Goal: Task Accomplishment & Management: Manage account settings

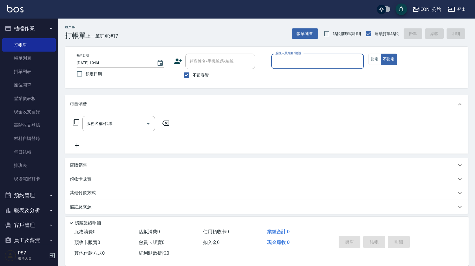
scroll to position [8, 0]
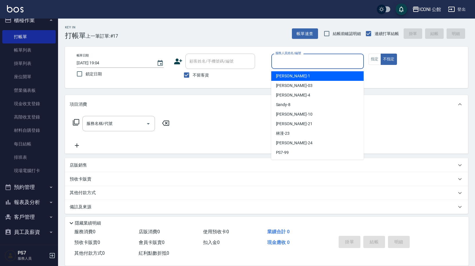
click at [300, 57] on input "服務人員姓名/編號" at bounding box center [317, 61] width 87 height 10
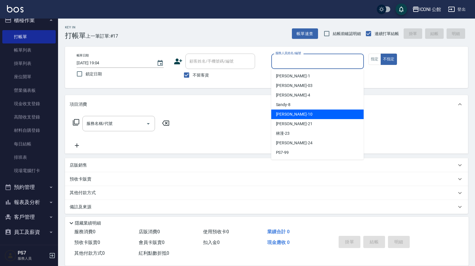
click at [296, 118] on div "Anna -10" at bounding box center [317, 115] width 92 height 10
type input "[PERSON_NAME]-10"
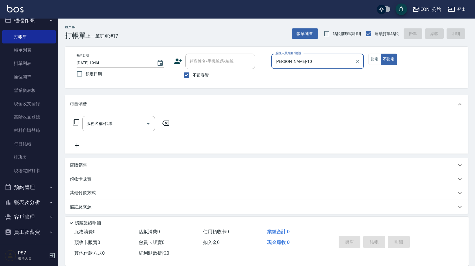
click at [77, 123] on icon at bounding box center [75, 122] width 7 height 7
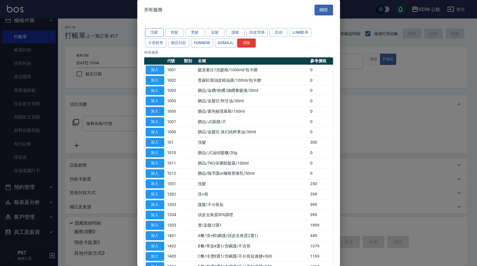
click at [159, 32] on button "洗髮" at bounding box center [154, 32] width 19 height 9
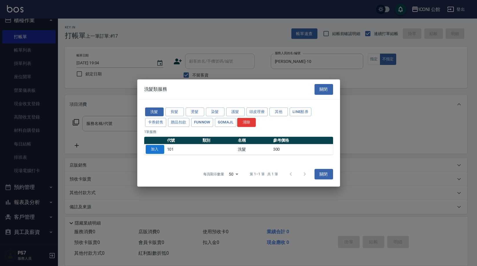
click at [161, 152] on button "加入" at bounding box center [155, 149] width 19 height 9
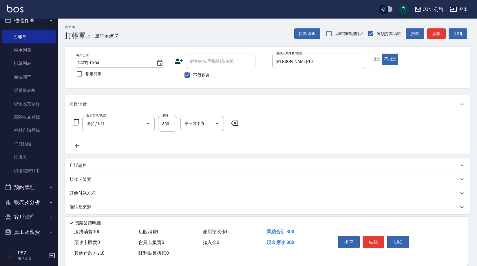
type input "洗髮(101)"
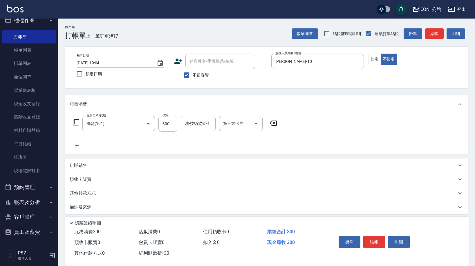
drag, startPoint x: 162, startPoint y: 172, endPoint x: 161, endPoint y: 170, distance: 3.1
click at [162, 175] on div "項目消費 服務名稱/代號 洗髮(101) 服務名稱/代號 價格 300 價格 洗-技術協助-1 洗-技術協助-1 第三方卡券 第三方卡券 店販銷售 服務人員姓…" at bounding box center [266, 154] width 403 height 119
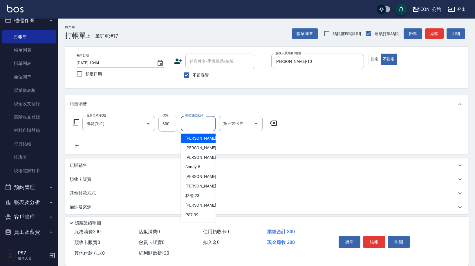
click at [189, 127] on input "洗-技術協助-1" at bounding box center [198, 124] width 30 height 10
click at [205, 178] on div "Anna -10" at bounding box center [198, 177] width 35 height 10
type input "[PERSON_NAME]-10"
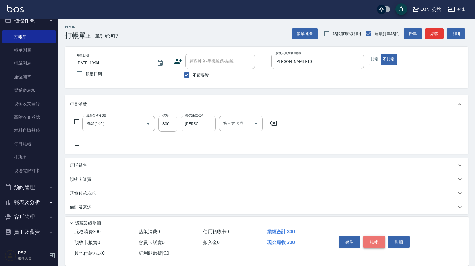
click at [370, 241] on button "結帳" at bounding box center [374, 242] width 22 height 12
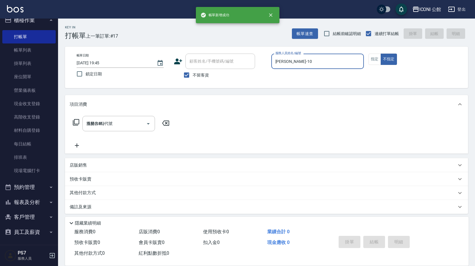
type input "2025/10/14 19:45"
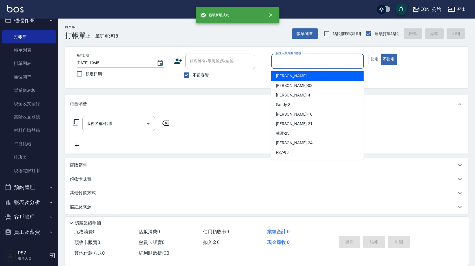
click at [302, 62] on input "服務人員姓名/編號" at bounding box center [317, 61] width 87 height 10
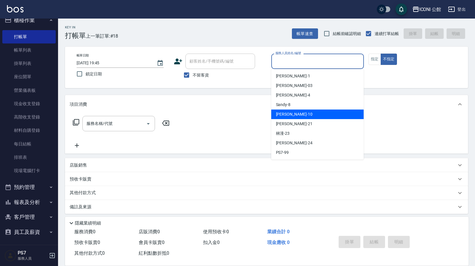
click at [309, 116] on div "Anna -10" at bounding box center [317, 115] width 92 height 10
type input "[PERSON_NAME]-10"
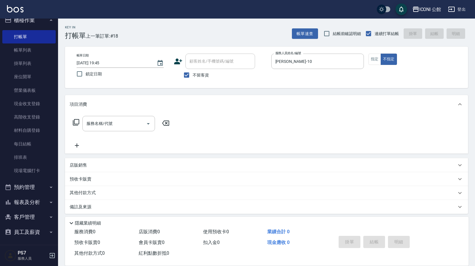
click at [73, 123] on icon at bounding box center [76, 122] width 6 height 6
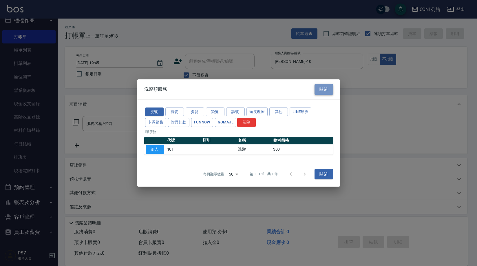
click at [323, 90] on button "關閉" at bounding box center [324, 89] width 19 height 11
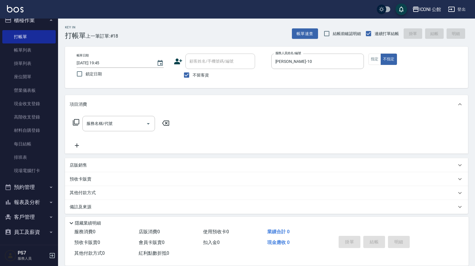
click at [81, 163] on p "店販銷售" at bounding box center [78, 165] width 17 height 6
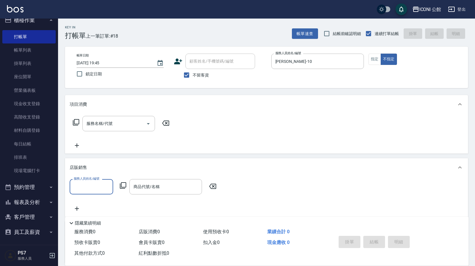
scroll to position [0, 0]
click at [86, 183] on input "服務人員姓名/編號" at bounding box center [91, 187] width 38 height 10
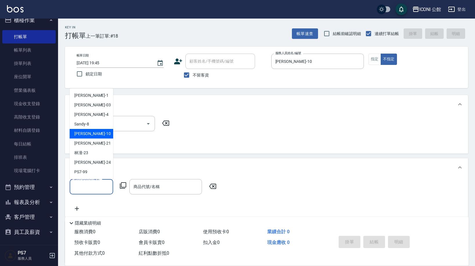
click at [93, 136] on div "Anna -10" at bounding box center [91, 134] width 43 height 10
type input "[PERSON_NAME]-10"
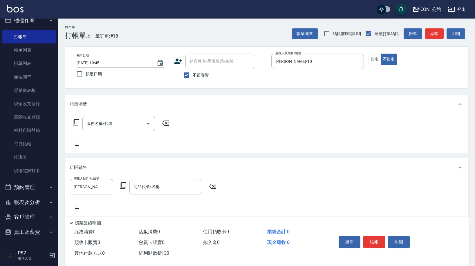
click at [123, 183] on icon at bounding box center [122, 185] width 7 height 7
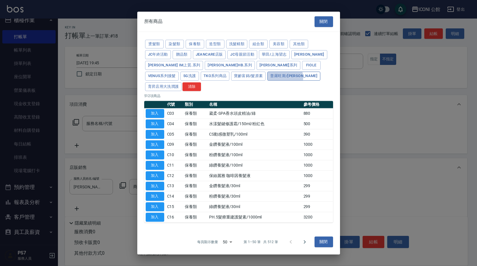
click at [268, 81] on button "普羅旺斯/麗媛" at bounding box center [294, 76] width 53 height 9
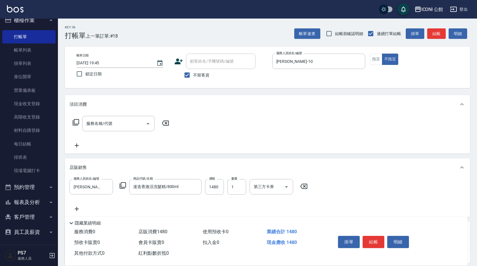
type input "迷迭香激活洗髮精/800ml"
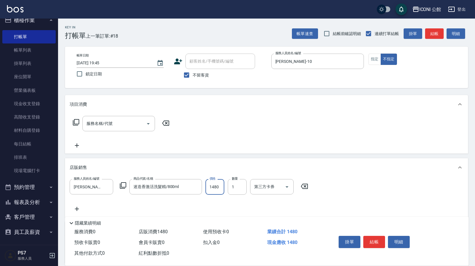
drag, startPoint x: 206, startPoint y: 186, endPoint x: 221, endPoint y: 188, distance: 15.0
click at [221, 188] on input "1480" at bounding box center [214, 187] width 19 height 16
type input "1200"
click at [369, 240] on button "結帳" at bounding box center [374, 242] width 22 height 12
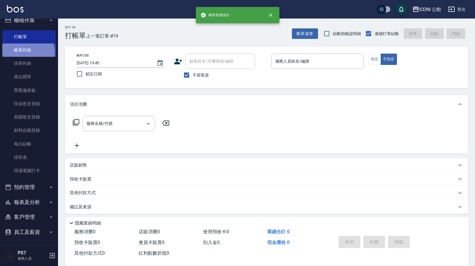
click at [25, 53] on link "帳單列表" at bounding box center [28, 49] width 53 height 13
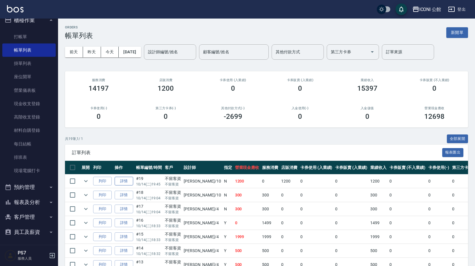
click at [121, 181] on link "詳情" at bounding box center [124, 181] width 19 height 9
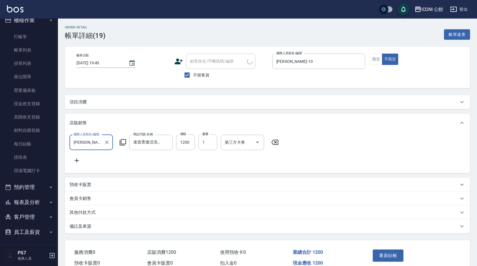
checkbox input "true"
type input "[PERSON_NAME]-10"
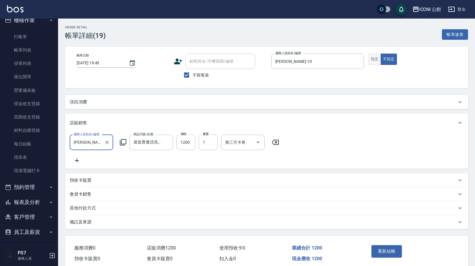
click at [378, 59] on button "指定" at bounding box center [374, 59] width 12 height 11
click at [386, 255] on button "重新結帳" at bounding box center [386, 251] width 31 height 12
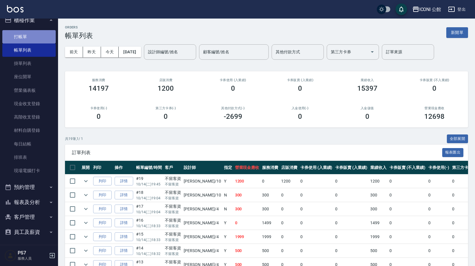
click at [34, 34] on link "打帳單" at bounding box center [28, 36] width 53 height 13
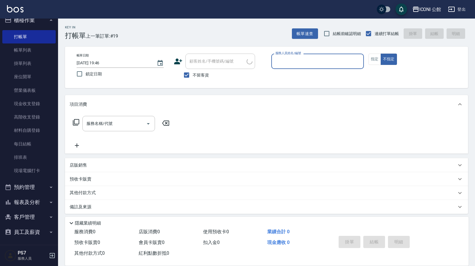
click at [312, 64] on input "服務人員姓名/編號" at bounding box center [317, 61] width 87 height 10
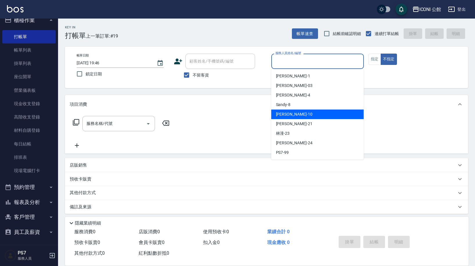
click at [315, 117] on div "Anna -10" at bounding box center [317, 115] width 92 height 10
type input "[PERSON_NAME]-10"
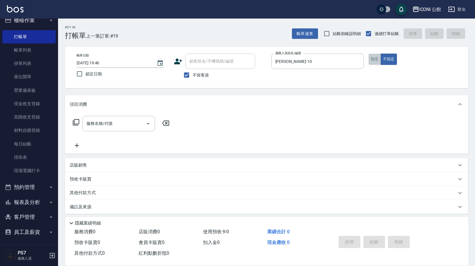
click at [375, 57] on button "指定" at bounding box center [374, 59] width 12 height 11
click at [77, 123] on icon at bounding box center [75, 122] width 7 height 7
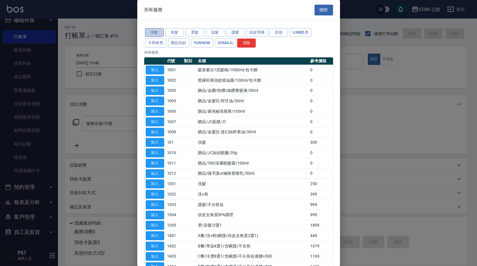
click at [155, 36] on button "洗髮" at bounding box center [154, 32] width 19 height 9
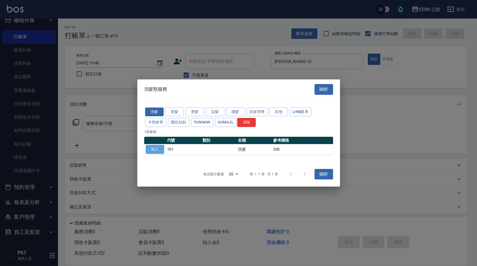
click at [151, 147] on button "加入" at bounding box center [155, 149] width 19 height 9
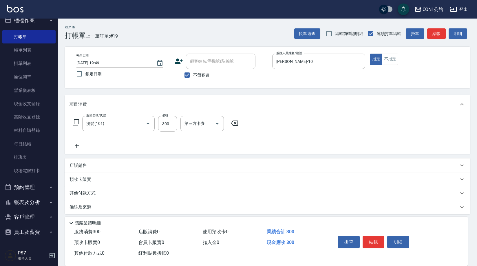
type input "洗髮(101)"
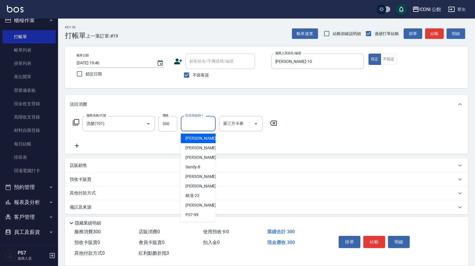
click at [187, 126] on input "洗-技術協助-1" at bounding box center [198, 124] width 30 height 10
click at [188, 186] on span "Tim -21" at bounding box center [203, 186] width 37 height 6
type input "Tim-21"
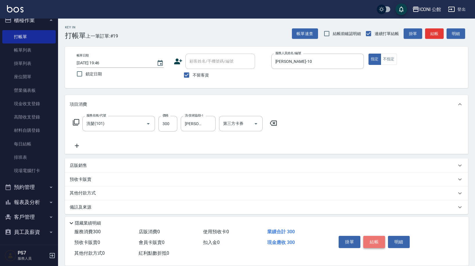
click at [376, 239] on button "結帳" at bounding box center [374, 242] width 22 height 12
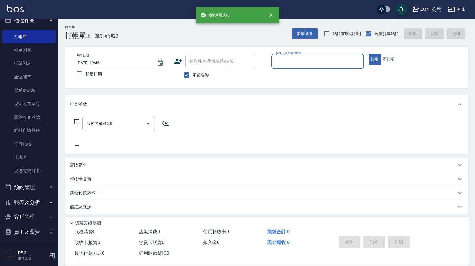
click at [299, 63] on input "服務人員姓名/編號" at bounding box center [317, 61] width 87 height 10
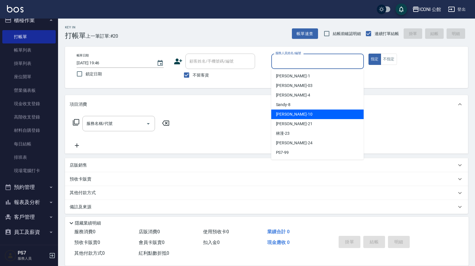
click at [306, 112] on div "Anna -10" at bounding box center [317, 115] width 92 height 10
type input "[PERSON_NAME]-10"
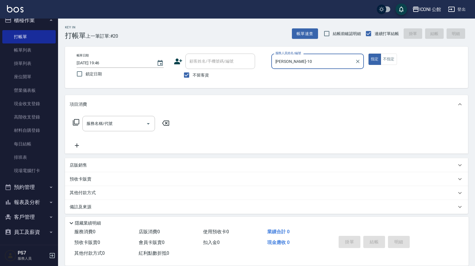
click at [83, 166] on p "店販銷售" at bounding box center [78, 165] width 17 height 6
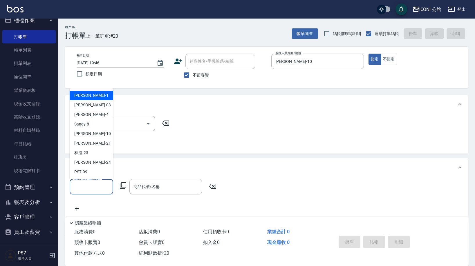
click at [89, 188] on input "服務人員姓名/編號" at bounding box center [91, 187] width 38 height 10
click at [103, 137] on div "Anna -10" at bounding box center [91, 134] width 43 height 10
type input "[PERSON_NAME]-10"
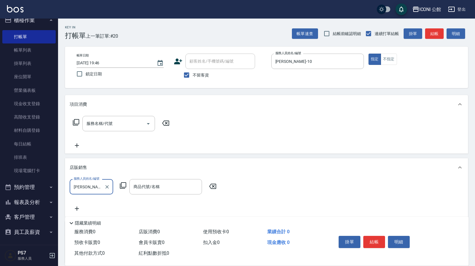
click at [123, 186] on icon at bounding box center [122, 185] width 7 height 7
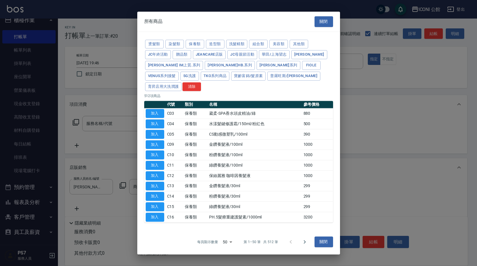
drag, startPoint x: 250, startPoint y: 85, endPoint x: 248, endPoint y: 88, distance: 3.2
click at [268, 81] on button "普羅旺斯/麗媛" at bounding box center [294, 76] width 53 height 9
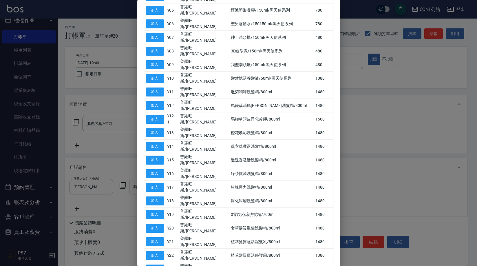
scroll to position [143, 0]
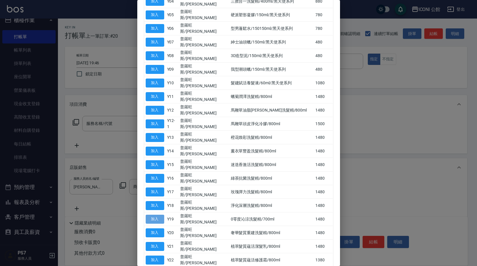
click at [152, 215] on button "加入" at bounding box center [155, 219] width 19 height 9
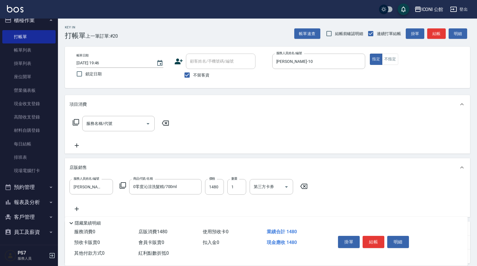
type input "0零度沁涼洗髮精/700ml"
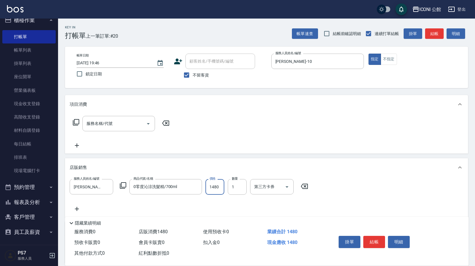
click at [211, 186] on input "1480" at bounding box center [214, 187] width 19 height 16
drag, startPoint x: 208, startPoint y: 187, endPoint x: 226, endPoint y: 188, distance: 17.1
click at [226, 188] on div "服務人員姓名/編號 Anna-10 服務人員姓名/編號 商品代號/名稱 0零度沁涼洗髮精/700ml 商品代號/名稱 價格 1480 價格 數量 1 數量 第…" at bounding box center [191, 187] width 242 height 16
type input "1250"
click at [366, 239] on button "結帳" at bounding box center [374, 242] width 22 height 12
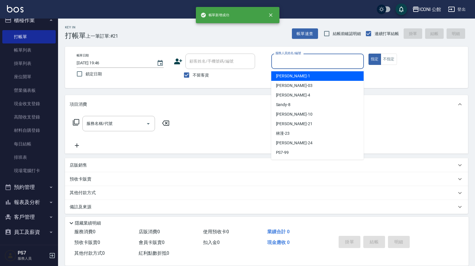
click at [303, 63] on input "服務人員姓名/編號" at bounding box center [317, 61] width 87 height 10
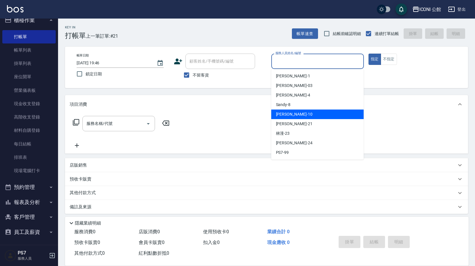
click at [306, 114] on div "Anna -10" at bounding box center [317, 115] width 92 height 10
type input "[PERSON_NAME]-10"
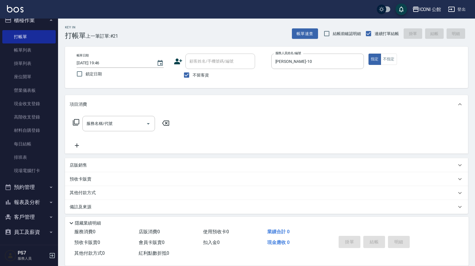
click at [79, 121] on icon at bounding box center [76, 122] width 6 height 6
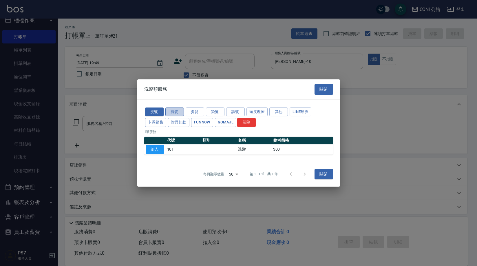
click at [181, 113] on button "剪髮" at bounding box center [175, 112] width 19 height 9
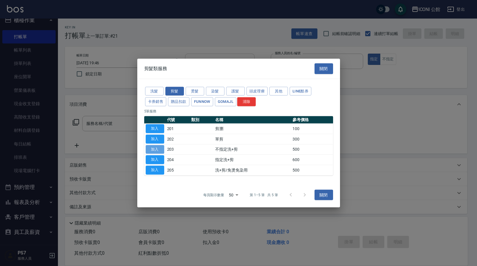
click at [156, 151] on button "加入" at bounding box center [155, 149] width 19 height 9
type input "不指定洗+剪(203)"
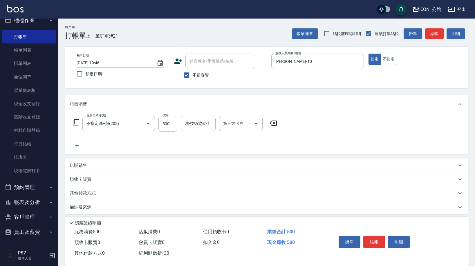
click at [74, 121] on icon at bounding box center [76, 122] width 6 height 6
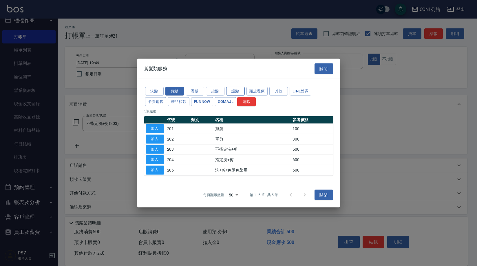
click at [235, 91] on button "護髮" at bounding box center [235, 91] width 19 height 9
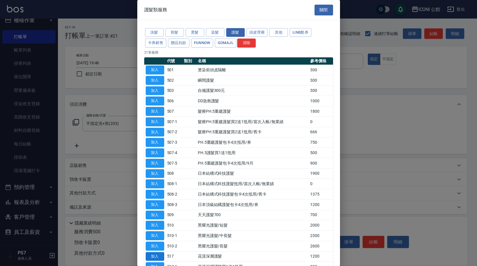
click at [154, 252] on button "加入" at bounding box center [155, 256] width 19 height 9
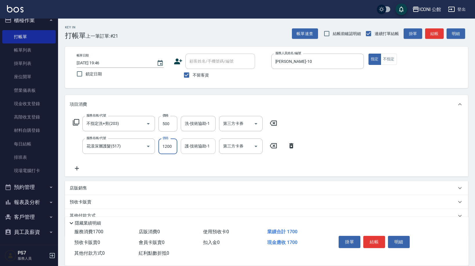
drag, startPoint x: 162, startPoint y: 148, endPoint x: 199, endPoint y: 148, distance: 36.8
click at [199, 148] on div "服務名稱/代號 花漾深層護髮(517) 服務名稱/代號 價格 1200 價格 護-技術協助-1 護-技術協助-1 第三方卡券 第三方卡券" at bounding box center [184, 147] width 229 height 16
type input "960"
type input "Tim-21"
click at [203, 124] on input "洗-技術協助-1" at bounding box center [198, 124] width 30 height 10
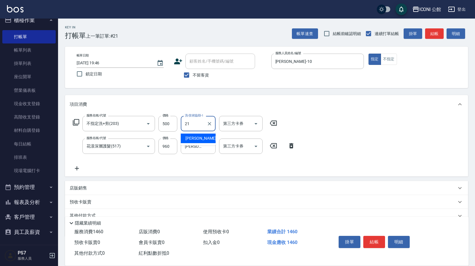
type input "Tim-21"
click at [372, 240] on button "結帳" at bounding box center [374, 242] width 22 height 12
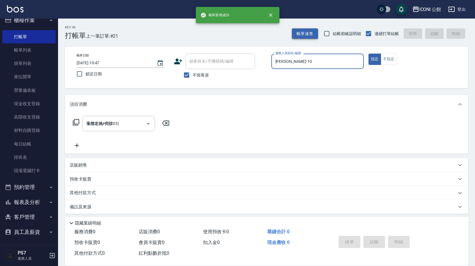
type input "2025/10/14 19:47"
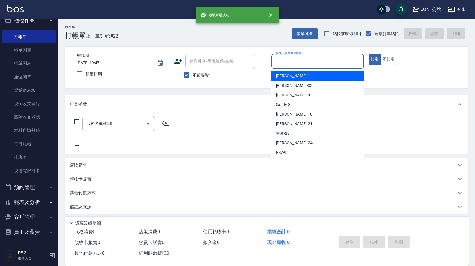
click at [289, 60] on input "服務人員姓名/編號" at bounding box center [317, 61] width 87 height 10
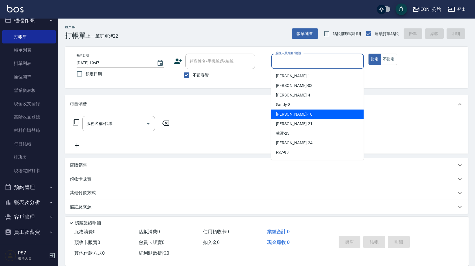
click at [287, 110] on div "Anna -10" at bounding box center [317, 115] width 92 height 10
type input "[PERSON_NAME]-10"
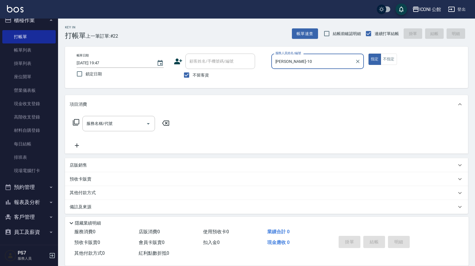
click at [76, 122] on icon at bounding box center [75, 122] width 7 height 7
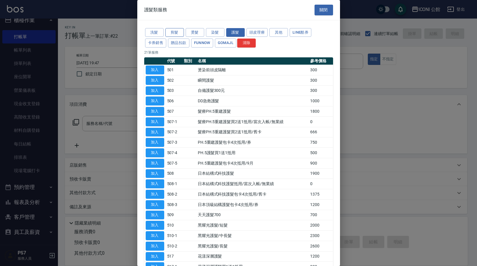
click at [172, 31] on button "剪髮" at bounding box center [175, 32] width 19 height 9
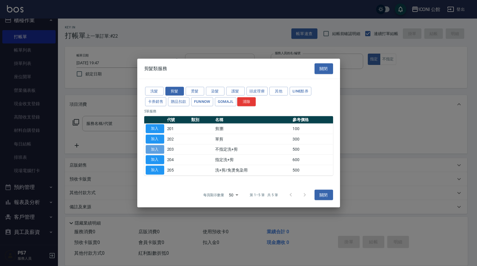
click at [152, 147] on button "加入" at bounding box center [155, 149] width 19 height 9
type input "不指定洗+剪(203)"
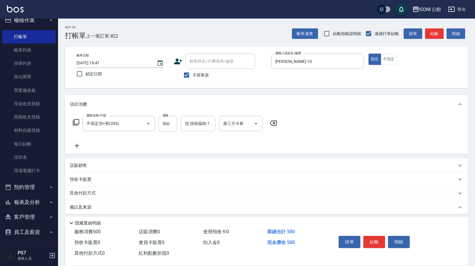
click at [189, 126] on input "洗-技術協助-1" at bounding box center [198, 124] width 30 height 10
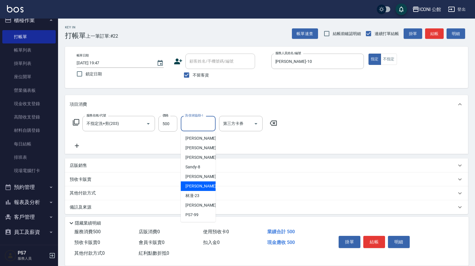
click at [202, 184] on div "Tim -21" at bounding box center [198, 186] width 35 height 10
type input "Tim-21"
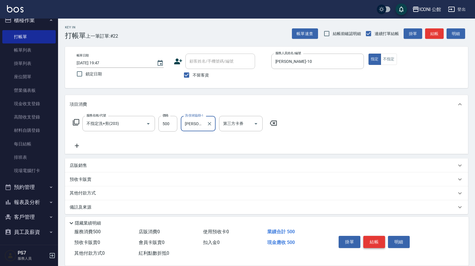
click at [379, 237] on button "結帳" at bounding box center [374, 242] width 22 height 12
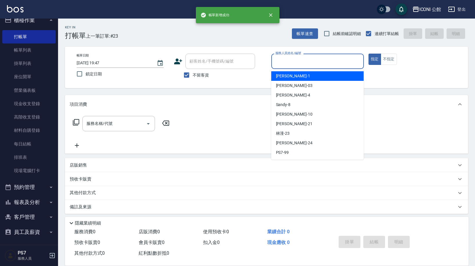
click at [331, 62] on input "服務人員姓名/編號" at bounding box center [317, 61] width 87 height 10
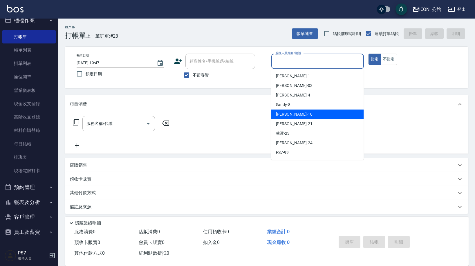
click at [332, 115] on div "Anna -10" at bounding box center [317, 115] width 92 height 10
type input "[PERSON_NAME]-10"
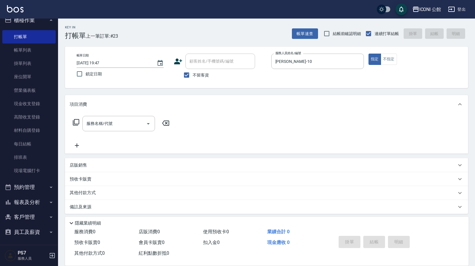
click at [77, 122] on icon at bounding box center [75, 122] width 7 height 7
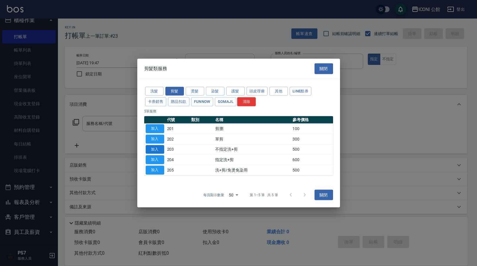
click at [159, 148] on button "加入" at bounding box center [155, 149] width 19 height 9
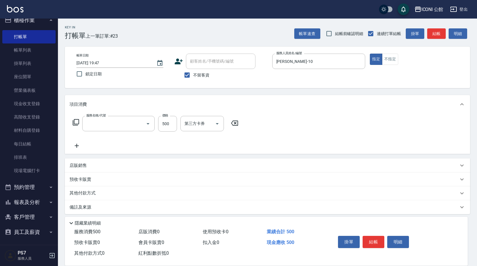
type input "不指定洗+剪(203)"
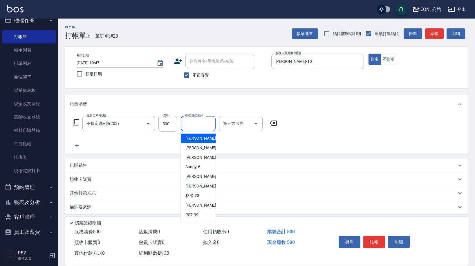
click at [186, 127] on input "洗-技術協助-1" at bounding box center [198, 124] width 30 height 10
click at [194, 184] on span "Tim -21" at bounding box center [203, 186] width 37 height 6
type input "Tim-21"
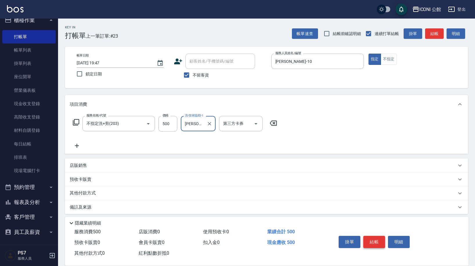
click at [375, 241] on button "結帳" at bounding box center [374, 242] width 22 height 12
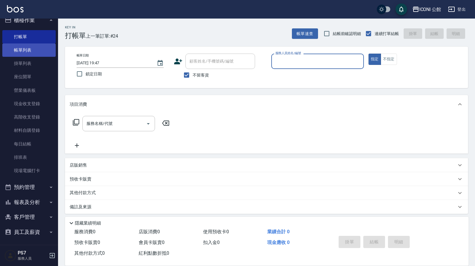
click at [16, 51] on link "帳單列表" at bounding box center [28, 49] width 53 height 13
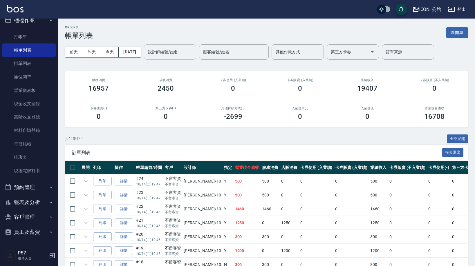
click at [173, 57] on input "設計師編號/姓名" at bounding box center [169, 52] width 47 height 10
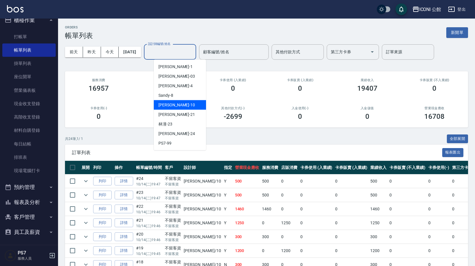
click at [185, 104] on div "Anna -10" at bounding box center [180, 105] width 52 height 10
type input "[PERSON_NAME]-10"
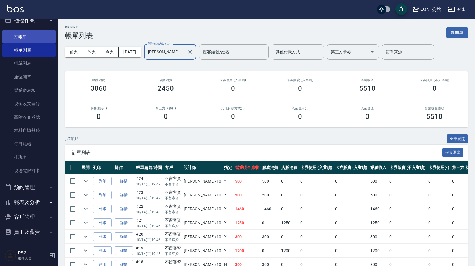
click at [27, 37] on link "打帳單" at bounding box center [28, 36] width 53 height 13
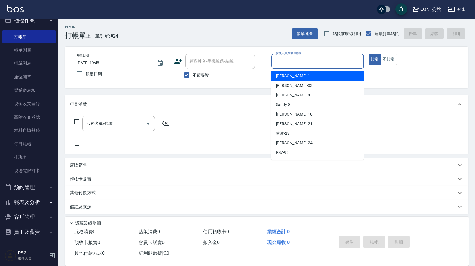
click at [292, 61] on input "服務人員姓名/編號" at bounding box center [317, 61] width 87 height 10
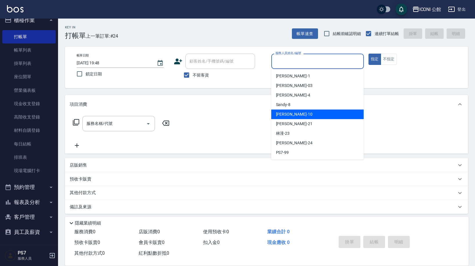
drag, startPoint x: 284, startPoint y: 116, endPoint x: 258, endPoint y: 110, distance: 26.4
click at [284, 116] on span "Anna -10" at bounding box center [294, 114] width 37 height 6
type input "[PERSON_NAME]-10"
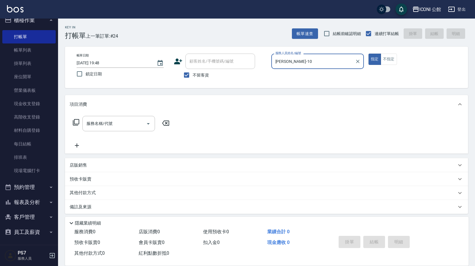
click at [79, 121] on icon at bounding box center [76, 122] width 6 height 6
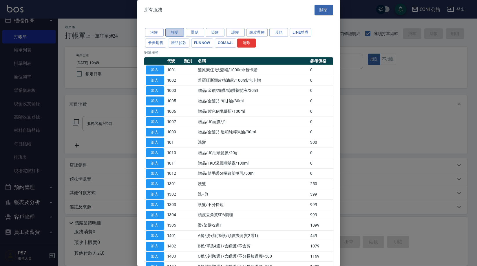
click at [178, 32] on button "剪髮" at bounding box center [175, 32] width 19 height 9
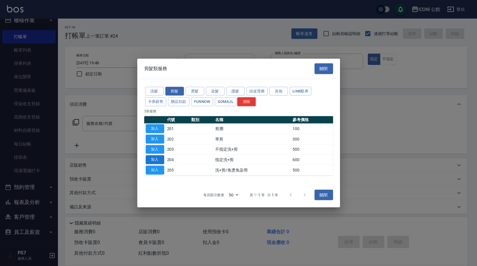
click at [159, 159] on button "加入" at bounding box center [155, 159] width 19 height 9
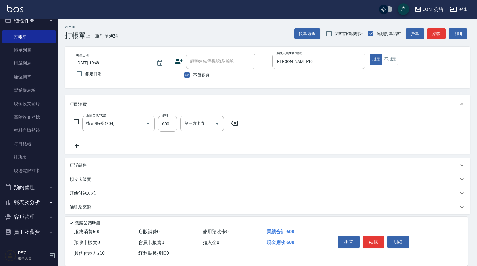
type input "指定洗+剪(204)"
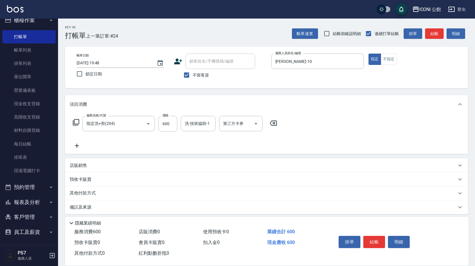
drag, startPoint x: 82, startPoint y: 166, endPoint x: 92, endPoint y: 183, distance: 20.0
click at [82, 166] on p "店販銷售" at bounding box center [78, 166] width 17 height 6
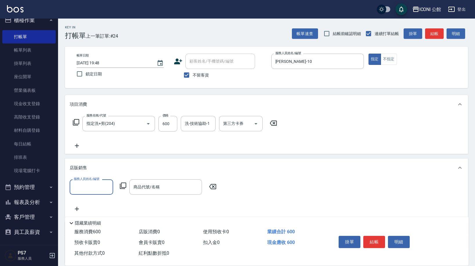
click at [95, 191] on input "服務人員姓名/編號" at bounding box center [91, 187] width 38 height 10
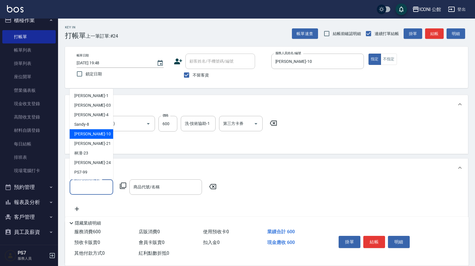
click at [98, 136] on div "Anna -10" at bounding box center [91, 134] width 43 height 10
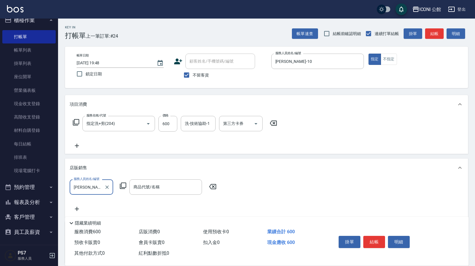
type input "[PERSON_NAME]-10"
click at [121, 185] on icon at bounding box center [122, 185] width 7 height 7
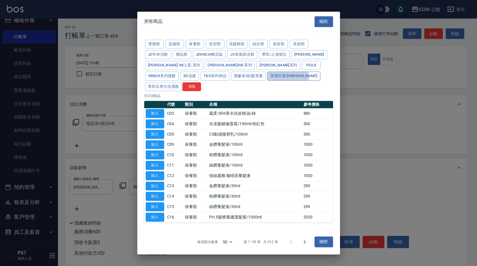
click at [268, 81] on button "普羅旺斯/麗媛" at bounding box center [294, 76] width 53 height 9
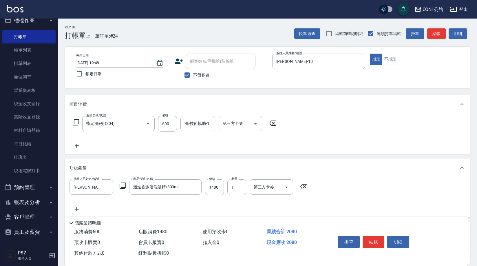
type input "迷迭香激活洗髮精/800ml"
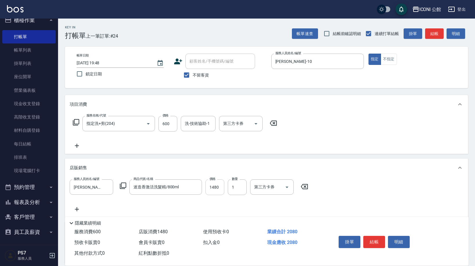
drag, startPoint x: 203, startPoint y: 187, endPoint x: 217, endPoint y: 187, distance: 13.6
click at [217, 188] on div "服務人員姓名/編號 Anna-10 服務人員姓名/編號 商品代號/名稱 迷迭香激活洗髮精/800ml 商品代號/名稱 價格 1480 價格 數量 1 數量 第…" at bounding box center [191, 187] width 242 height 16
click at [217, 186] on input "1480" at bounding box center [214, 187] width 19 height 16
click at [225, 188] on div "服務人員姓名/編號 Anna-10 服務人員姓名/編號 商品代號/名稱 迷迭香激活洗髮精/800ml 商品代號/名稱 價格 1480 價格 數量 1 數量 第…" at bounding box center [191, 187] width 242 height 16
drag, startPoint x: 221, startPoint y: 188, endPoint x: 206, endPoint y: 188, distance: 14.2
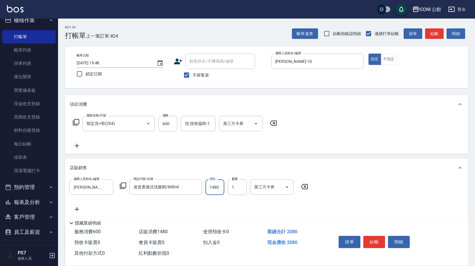
click at [207, 188] on input "1480" at bounding box center [214, 187] width 19 height 16
type input "1200"
click at [379, 238] on button "結帳" at bounding box center [374, 242] width 22 height 12
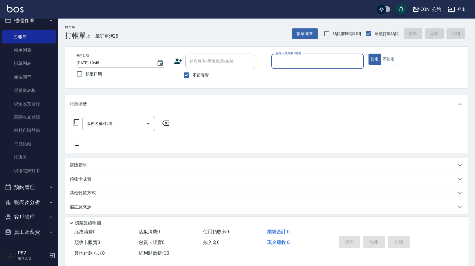
click at [306, 60] on input "服務人員姓名/編號" at bounding box center [317, 61] width 87 height 10
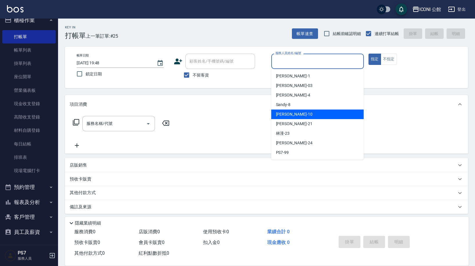
click at [307, 113] on div "Anna -10" at bounding box center [317, 115] width 92 height 10
type input "[PERSON_NAME]-10"
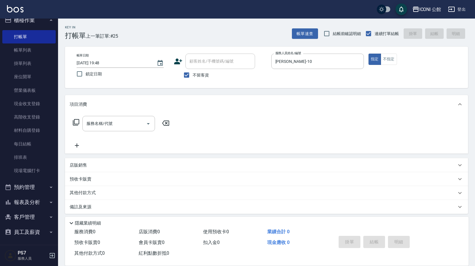
click at [78, 123] on icon at bounding box center [75, 122] width 7 height 7
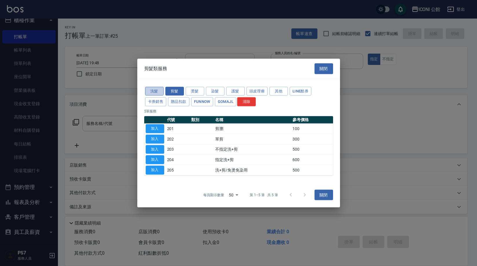
click at [152, 90] on button "洗髮" at bounding box center [154, 91] width 19 height 9
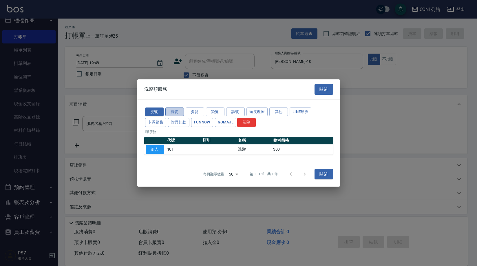
click at [177, 111] on button "剪髮" at bounding box center [175, 112] width 19 height 9
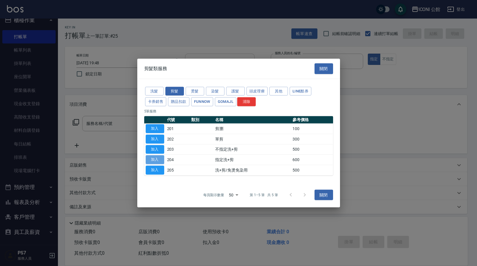
click at [151, 160] on button "加入" at bounding box center [155, 159] width 19 height 9
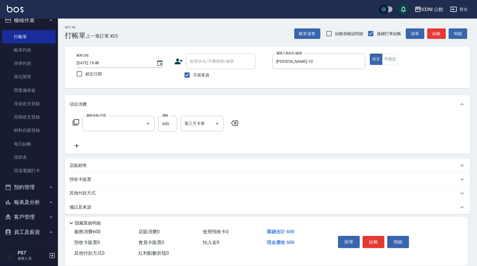
type input "指定洗+剪(204)"
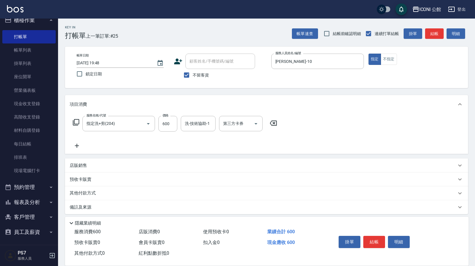
click at [77, 121] on icon at bounding box center [75, 122] width 7 height 7
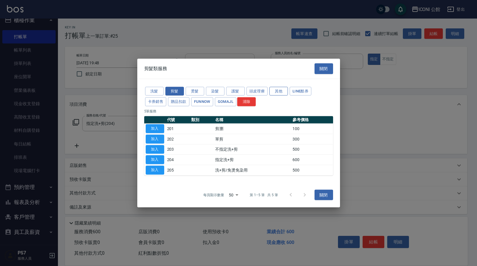
click at [280, 90] on button "其他" at bounding box center [279, 91] width 19 height 9
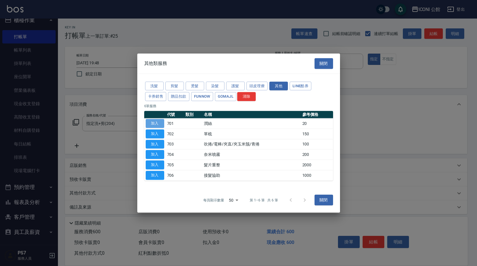
click at [160, 121] on button "加入" at bounding box center [155, 123] width 19 height 9
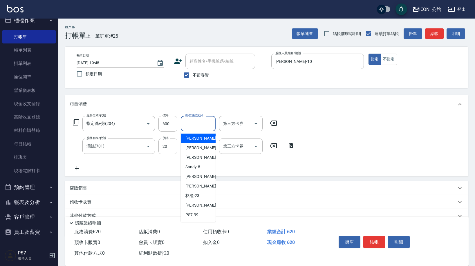
drag, startPoint x: 201, startPoint y: 126, endPoint x: 202, endPoint y: 137, distance: 11.9
click at [201, 126] on input "洗-技術協助-1" at bounding box center [198, 124] width 30 height 10
drag, startPoint x: 203, startPoint y: 184, endPoint x: 203, endPoint y: 172, distance: 12.8
click at [203, 184] on div "Tim -21" at bounding box center [198, 186] width 35 height 10
type input "Tim-21"
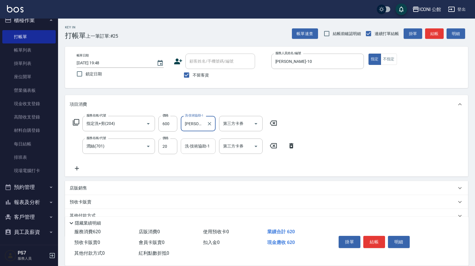
click at [200, 147] on input "洗-技術協助-1" at bounding box center [198, 146] width 30 height 10
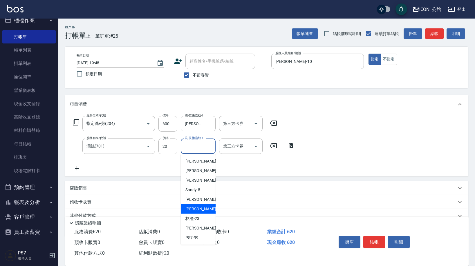
click at [196, 207] on span "Tim -21" at bounding box center [203, 209] width 37 height 6
type input "Tim-21"
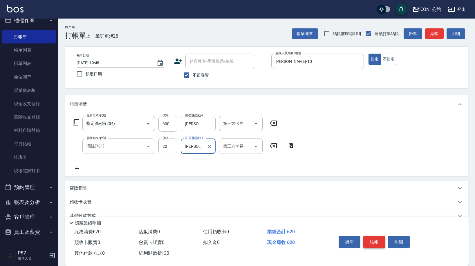
click at [376, 240] on button "結帳" at bounding box center [374, 242] width 22 height 12
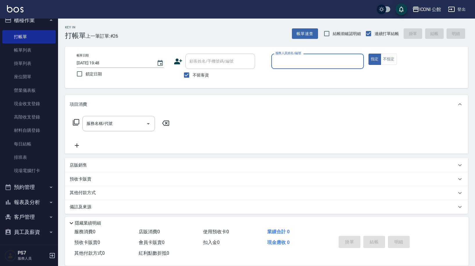
click at [295, 66] on input "服務人員姓名/編號" at bounding box center [317, 61] width 87 height 10
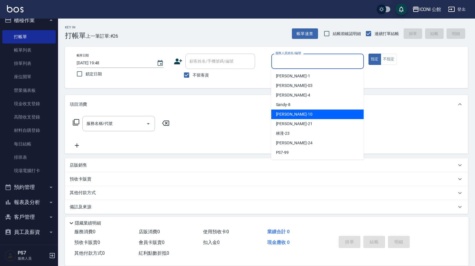
click at [304, 118] on div "Anna -10" at bounding box center [317, 115] width 92 height 10
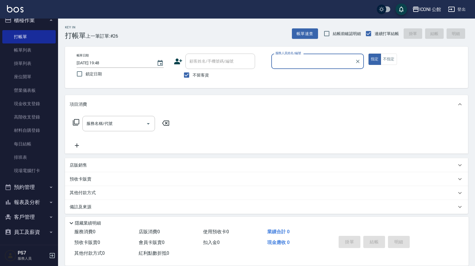
type input "[PERSON_NAME]-10"
click at [76, 120] on icon at bounding box center [75, 122] width 7 height 7
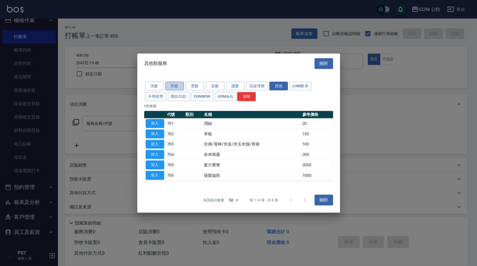
click at [173, 86] on button "剪髮" at bounding box center [175, 85] width 19 height 9
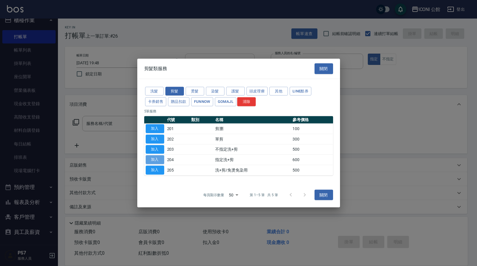
click at [160, 158] on button "加入" at bounding box center [155, 159] width 19 height 9
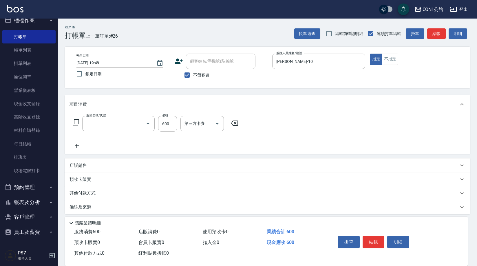
type input "指定洗+剪(204)"
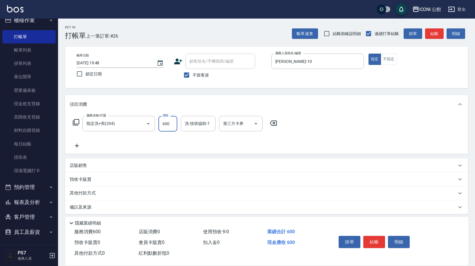
drag, startPoint x: 166, startPoint y: 124, endPoint x: 175, endPoint y: 127, distance: 9.9
click at [175, 127] on input "600" at bounding box center [167, 124] width 19 height 16
type input "500"
type input "213"
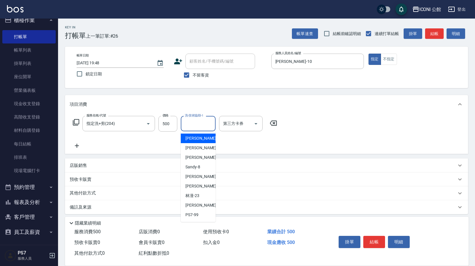
drag, startPoint x: 199, startPoint y: 128, endPoint x: 192, endPoint y: 161, distance: 34.8
click at [199, 128] on input "洗-技術協助-1" at bounding box center [198, 124] width 30 height 10
drag, startPoint x: 194, startPoint y: 186, endPoint x: 188, endPoint y: 184, distance: 6.5
click at [194, 186] on span "Tim -21" at bounding box center [203, 186] width 37 height 6
type input "Tim-21"
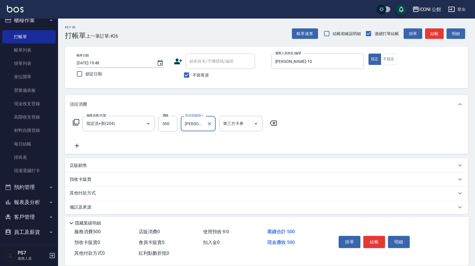
click at [84, 165] on p "店販銷售" at bounding box center [78, 166] width 17 height 6
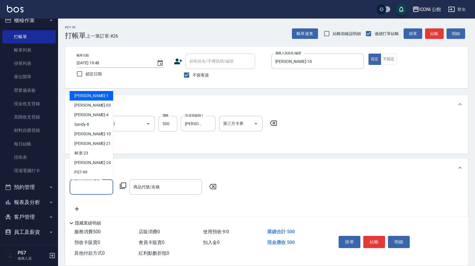
click at [83, 184] on input "服務人員姓名/編號" at bounding box center [91, 187] width 38 height 10
click at [95, 136] on div "Anna -10" at bounding box center [91, 134] width 43 height 10
type input "[PERSON_NAME]-10"
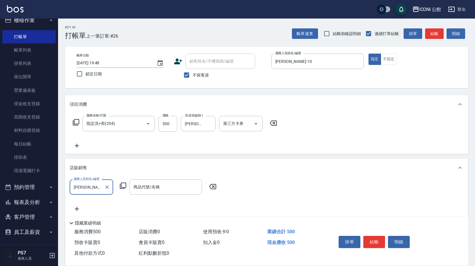
click at [123, 182] on icon at bounding box center [122, 185] width 7 height 7
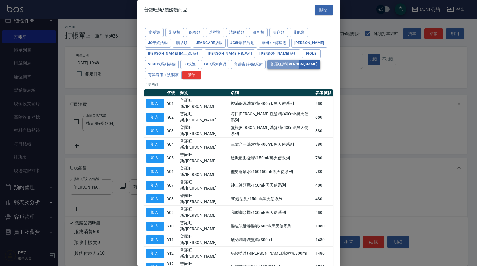
click at [268, 63] on button "普羅旺斯/麗媛" at bounding box center [294, 64] width 53 height 9
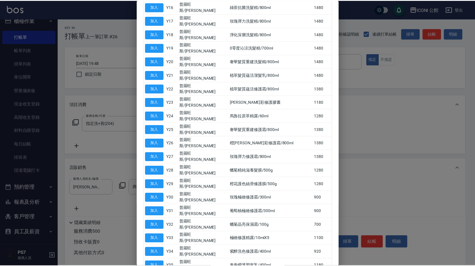
scroll to position [315, 0]
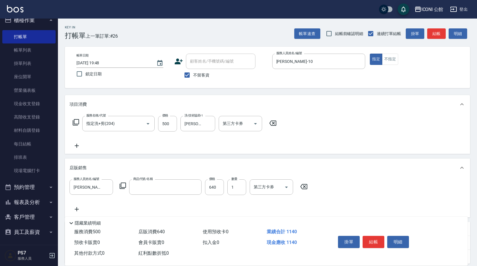
type input "薰衣草蓬鬆液/200ml"
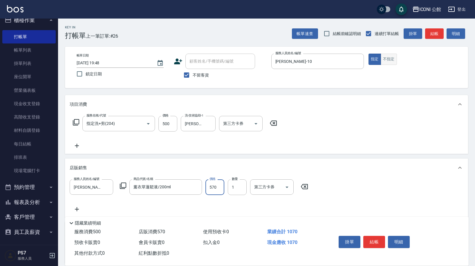
type input "570"
click at [391, 59] on button "不指定" at bounding box center [388, 59] width 16 height 11
click at [372, 238] on button "結帳" at bounding box center [374, 242] width 22 height 12
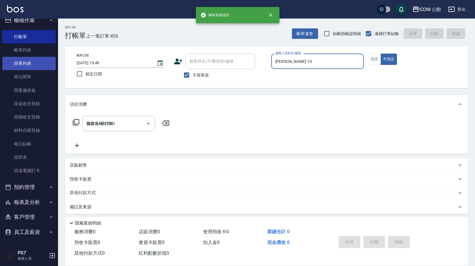
type input "2025/10/14 19:49"
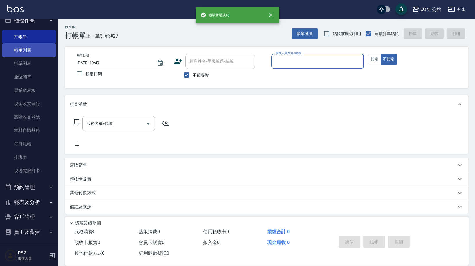
click at [27, 54] on link "帳單列表" at bounding box center [28, 49] width 53 height 13
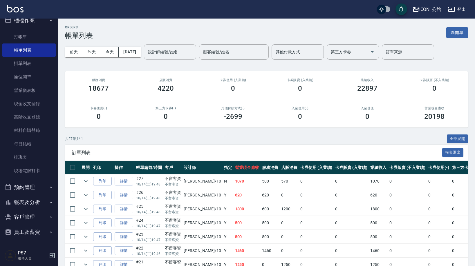
click at [188, 52] on div "設計師編號/姓名 設計師編號/姓名" at bounding box center [170, 51] width 52 height 15
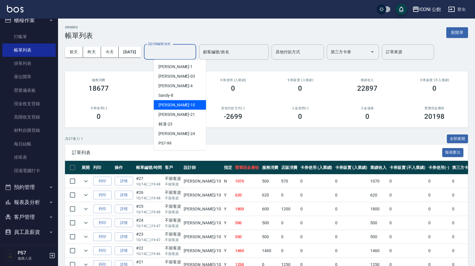
click at [181, 104] on div "Anna -10" at bounding box center [180, 105] width 52 height 10
click at [177, 51] on input "[PERSON_NAME]-10" at bounding box center [165, 52] width 38 height 10
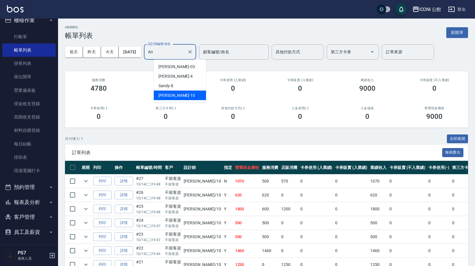
type input "A"
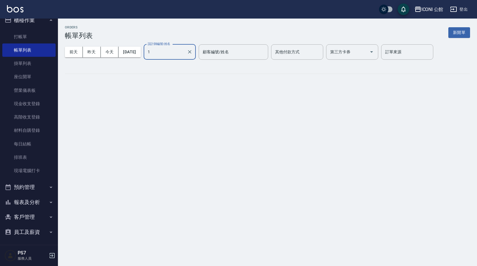
type input "[PERSON_NAME]-1"
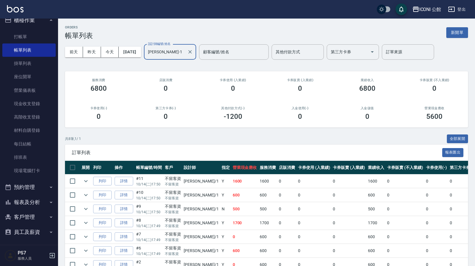
scroll to position [46, 0]
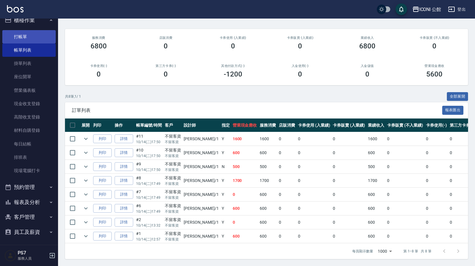
click at [47, 39] on link "打帳單" at bounding box center [28, 36] width 53 height 13
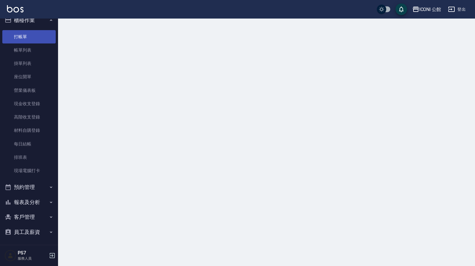
click at [47, 39] on link "打帳單" at bounding box center [28, 36] width 53 height 13
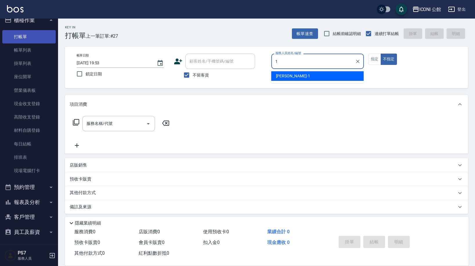
type input "[PERSON_NAME]-1"
type button "false"
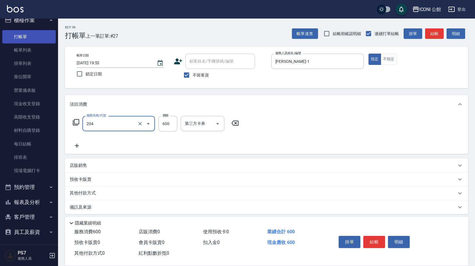
type input "指定洗+剪(204)"
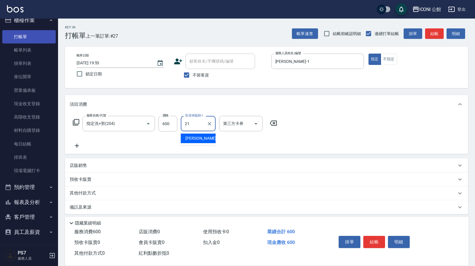
type input "Tim-21"
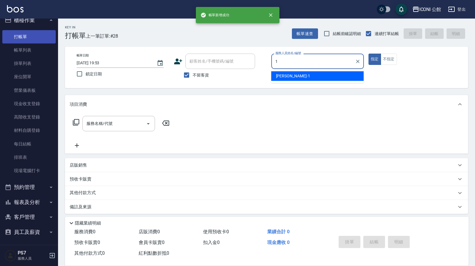
type input "[PERSON_NAME]-1"
type button "true"
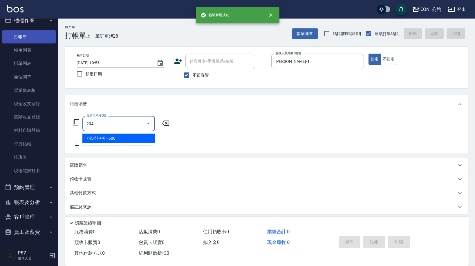
type input "指定洗+剪(204)"
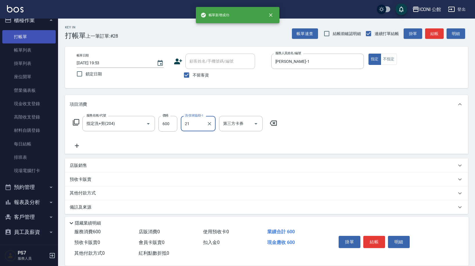
type input "Tim-21"
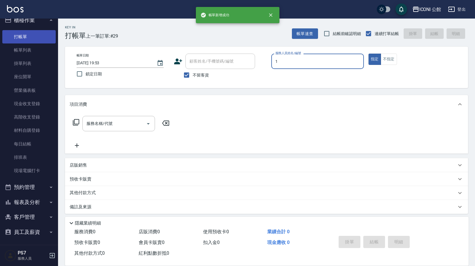
type input "[PERSON_NAME]-1"
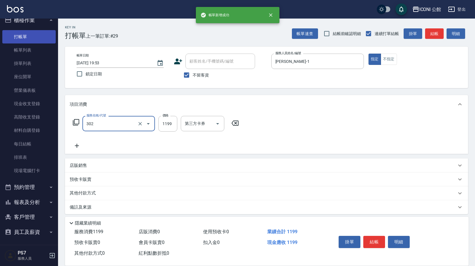
type input "設計燙髮(302)"
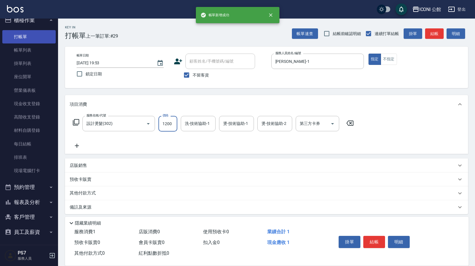
type input "1200"
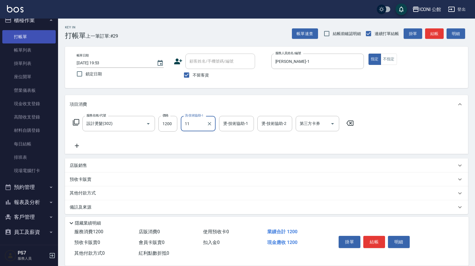
type input "11"
type input "[PERSON_NAME]-1"
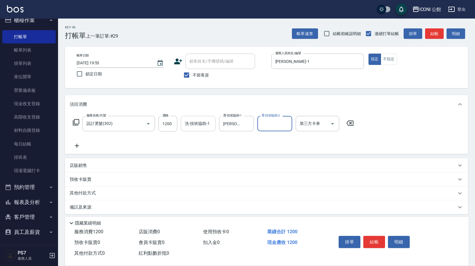
click at [189, 119] on div "洗-技術協助-1 洗-技術協助-1" at bounding box center [198, 123] width 35 height 15
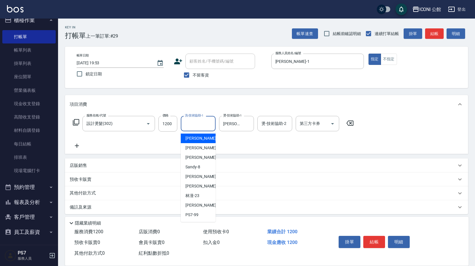
type input "[PERSON_NAME]-1"
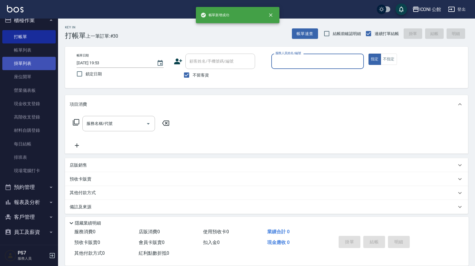
click at [43, 58] on link "掛單列表" at bounding box center [28, 63] width 53 height 13
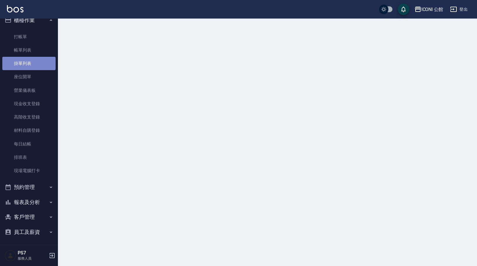
click at [43, 58] on link "掛單列表" at bounding box center [28, 63] width 53 height 13
click at [43, 55] on link "帳單列表" at bounding box center [28, 49] width 53 height 13
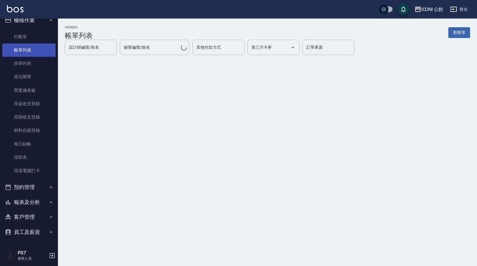
click at [43, 55] on link "帳單列表" at bounding box center [28, 49] width 53 height 13
click at [117, 51] on div "設計師編號/姓名 設計師編號/姓名" at bounding box center [91, 47] width 52 height 15
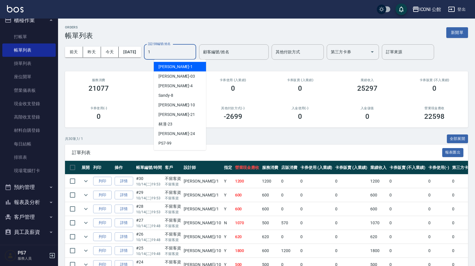
type input "[PERSON_NAME]-1"
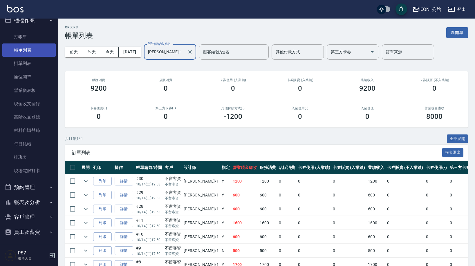
click at [46, 43] on link "帳單列表" at bounding box center [28, 49] width 53 height 13
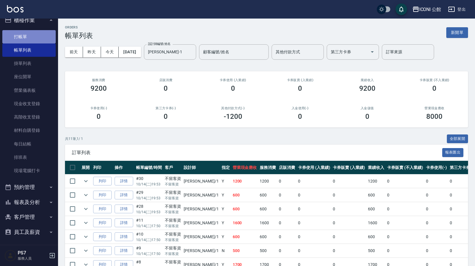
click at [45, 39] on link "打帳單" at bounding box center [28, 36] width 53 height 13
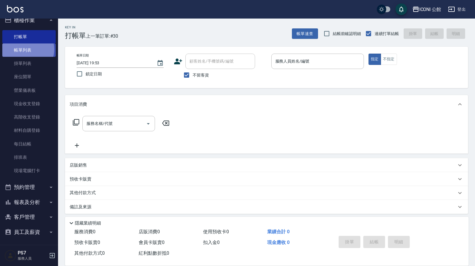
click at [26, 49] on link "帳單列表" at bounding box center [28, 49] width 53 height 13
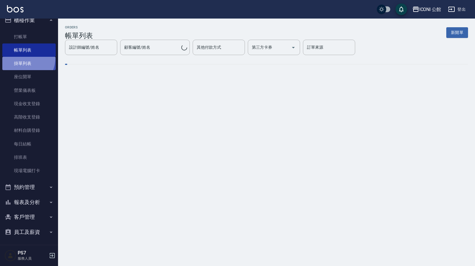
click at [19, 57] on link "掛單列表" at bounding box center [28, 63] width 53 height 13
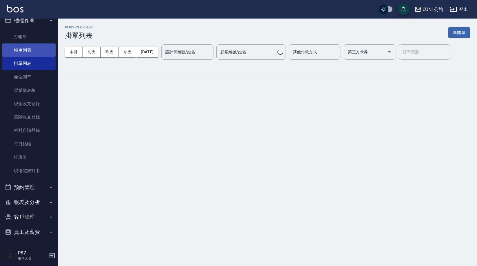
click at [21, 52] on link "帳單列表" at bounding box center [28, 49] width 53 height 13
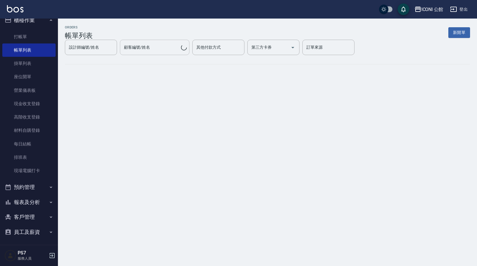
drag, startPoint x: 20, startPoint y: 51, endPoint x: 172, endPoint y: 48, distance: 151.3
click at [21, 51] on link "帳單列表" at bounding box center [28, 49] width 53 height 13
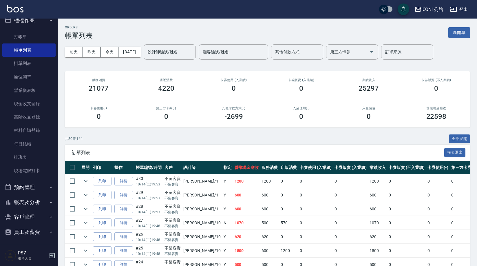
click at [172, 54] on input "設計師編號/姓名" at bounding box center [169, 52] width 47 height 10
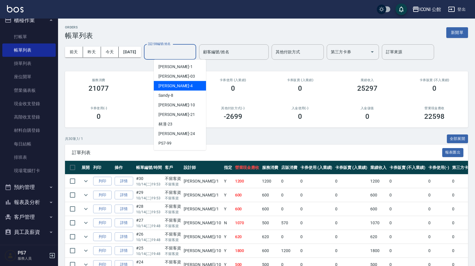
click at [165, 86] on span "Lina -4" at bounding box center [175, 86] width 34 height 6
type input "Lina-4"
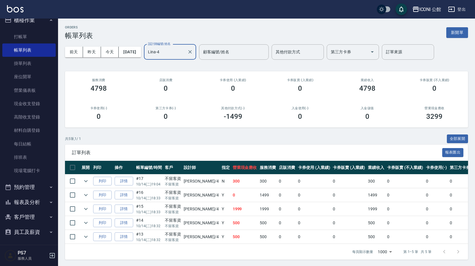
scroll to position [4, 0]
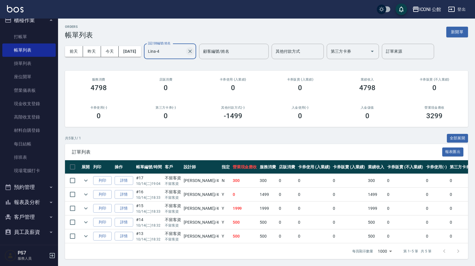
click at [193, 48] on icon "Clear" at bounding box center [190, 51] width 6 height 6
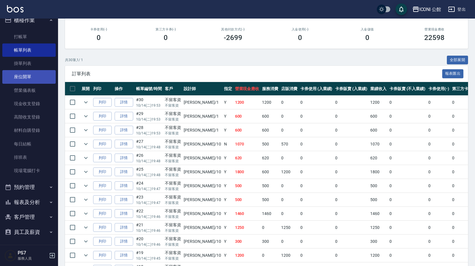
scroll to position [0, 0]
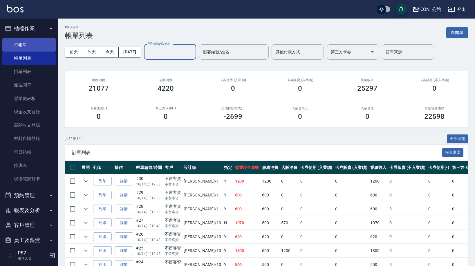
click at [18, 41] on link "打帳單" at bounding box center [28, 44] width 53 height 13
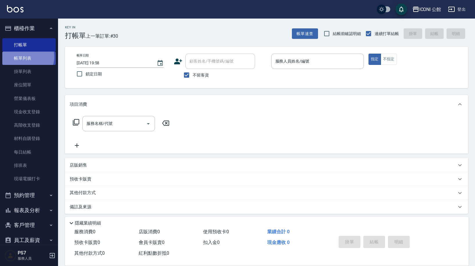
click at [24, 57] on link "帳單列表" at bounding box center [28, 58] width 53 height 13
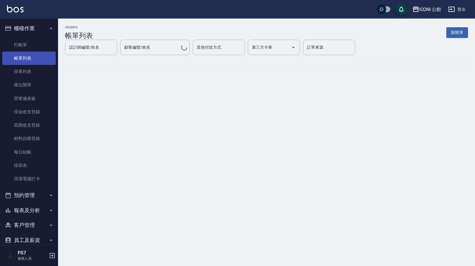
click at [24, 57] on link "帳單列表" at bounding box center [28, 58] width 53 height 13
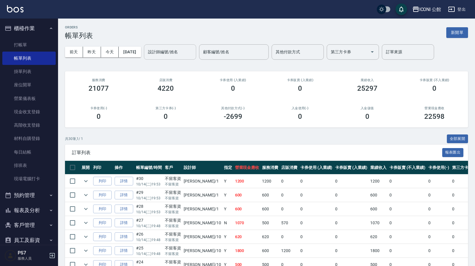
click at [179, 51] on input "設計師編號/姓名" at bounding box center [169, 52] width 47 height 10
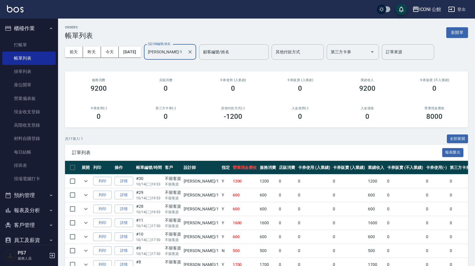
click at [180, 57] on div "[PERSON_NAME]-1 設計師編號/姓名" at bounding box center [170, 51] width 52 height 15
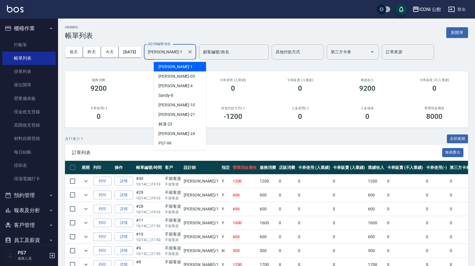
click at [180, 57] on div "[PERSON_NAME]-1 設計師編號/姓名" at bounding box center [170, 51] width 52 height 15
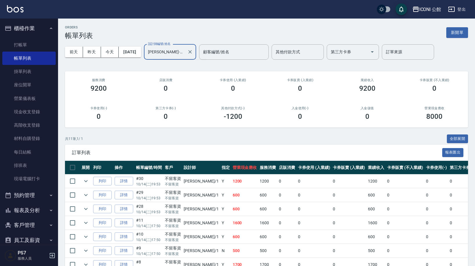
click at [180, 57] on div "Kevin-18 設計師編號/姓名" at bounding box center [170, 51] width 52 height 15
drag, startPoint x: 180, startPoint y: 57, endPoint x: 179, endPoint y: 54, distance: 2.9
click at [180, 57] on div "Kevin-18 設計師編號/姓名" at bounding box center [170, 51] width 52 height 15
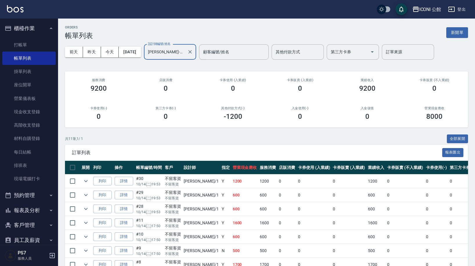
click at [179, 51] on input "Kevin-18" at bounding box center [165, 52] width 38 height 10
type input "Sandy-8"
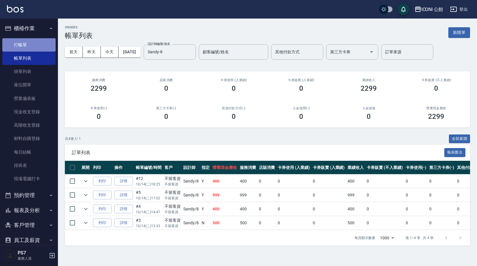
click at [44, 43] on link "打帳單" at bounding box center [28, 44] width 53 height 13
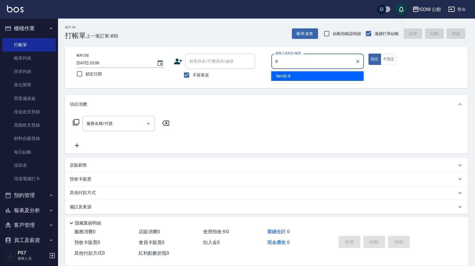
type input "Sandy-8"
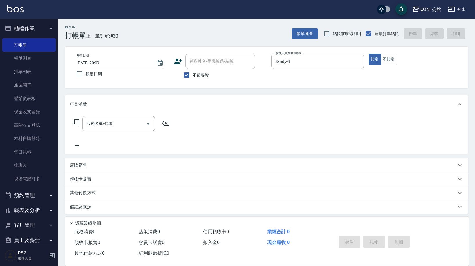
type button "true"
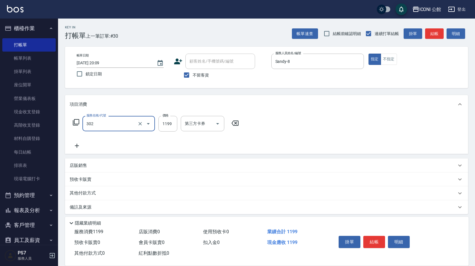
type input "設計燙髮(302)"
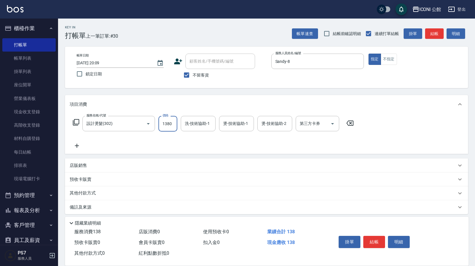
type input "1380"
type input "Tim-21"
type input "Sandy-8"
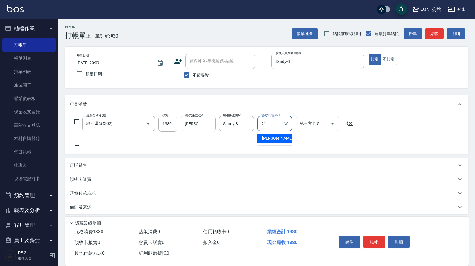
type input "2"
type input "[PERSON_NAME]-1"
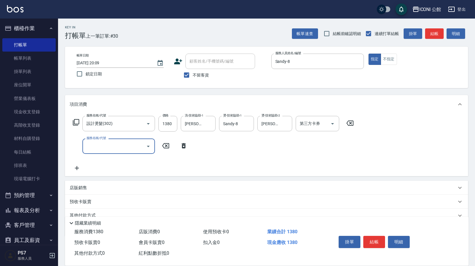
click at [109, 149] on input "服務名稱/代號" at bounding box center [114, 146] width 59 height 10
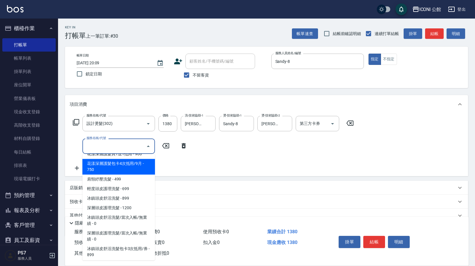
scroll to position [26, 0]
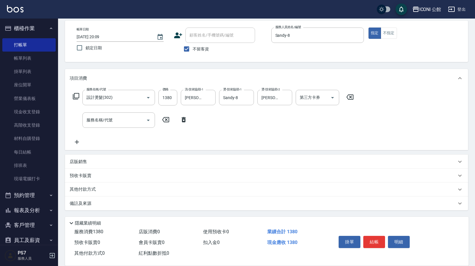
click at [72, 136] on div "服務名稱/代號 設計燙髮(302) 服務名稱/代號 價格 1380 價格 洗-技術協助-1 Tim-21 洗-技術協助-1 燙-技術協助-1 Sandy-8 …" at bounding box center [213, 118] width 287 height 56
click at [78, 143] on icon at bounding box center [77, 142] width 14 height 7
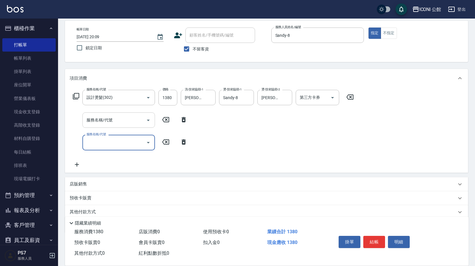
click at [129, 117] on input "服務名稱/代號" at bounding box center [114, 120] width 59 height 10
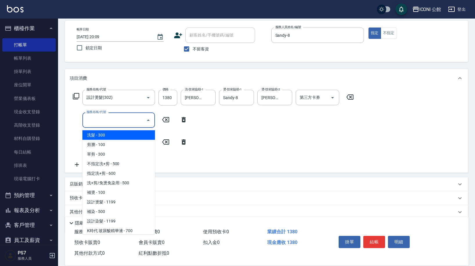
click at [78, 94] on icon at bounding box center [75, 96] width 7 height 7
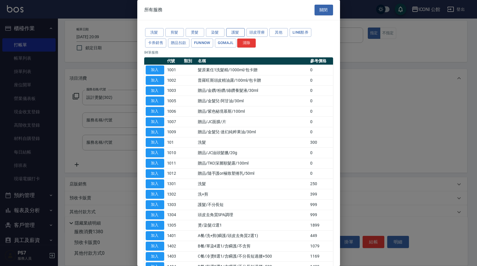
click at [235, 33] on button "護髮" at bounding box center [235, 32] width 19 height 9
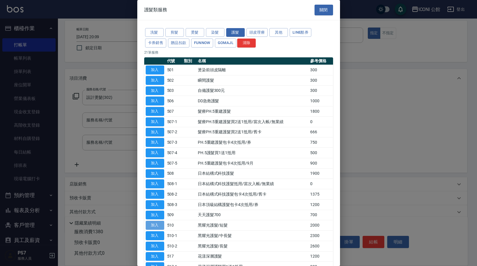
click at [153, 221] on button "加入" at bounding box center [155, 225] width 19 height 9
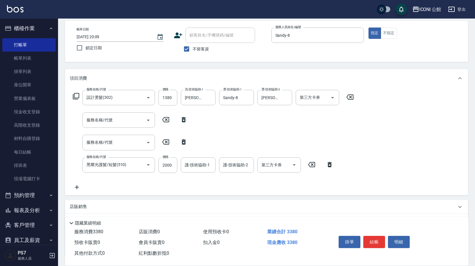
click at [185, 143] on icon at bounding box center [183, 142] width 14 height 7
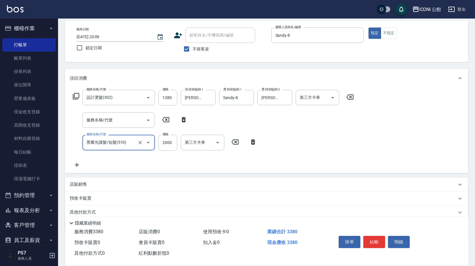
type input "黑耀光護髮/短髮(510)"
click at [186, 129] on div "服務名稱/代號 設計燙髮(302) 服務名稱/代號 價格 1380 價格 洗-技術協助-1 Tim-21 洗-技術協助-1 燙-技術協助-1 Sandy-8 …" at bounding box center [213, 129] width 287 height 78
click at [183, 124] on div "服務名稱/代號 服務名稱/代號" at bounding box center [130, 119] width 121 height 15
click at [184, 120] on icon at bounding box center [183, 119] width 14 height 7
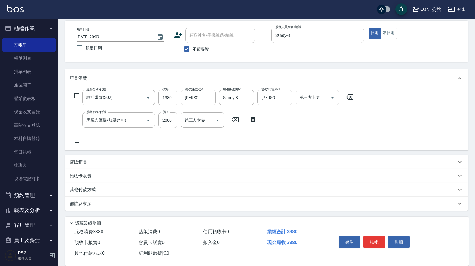
type input "黑耀光護髮/短髮(510)"
drag, startPoint x: 196, startPoint y: 132, endPoint x: 197, endPoint y: 126, distance: 6.1
click at [196, 132] on div "服務名稱/代號 設計燙髮(302) 服務名稱/代號 價格 1380 價格 洗-技術協助-1 Tim-21 洗-技術協助-1 燙-技術協助-1 Sandy-8 …" at bounding box center [213, 118] width 287 height 56
click at [198, 121] on input "護-技術協助-1" at bounding box center [198, 120] width 30 height 10
type input "Tim-21"
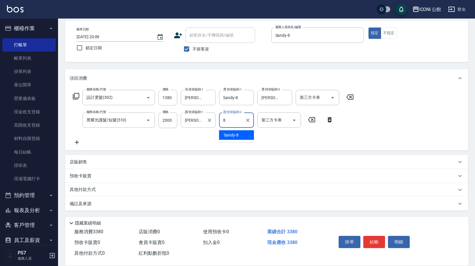
type input "Sandy-8"
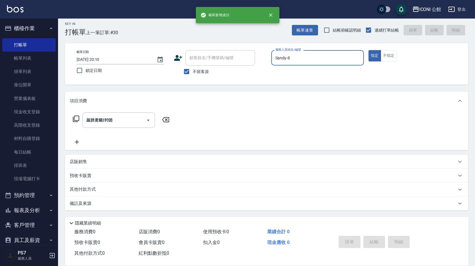
type input "2025/10/14 20:10"
click at [32, 152] on link "每日結帳" at bounding box center [28, 152] width 53 height 13
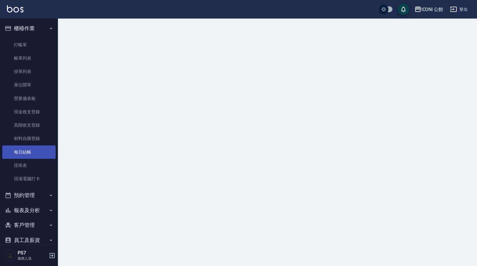
click at [32, 152] on link "每日結帳" at bounding box center [28, 152] width 53 height 13
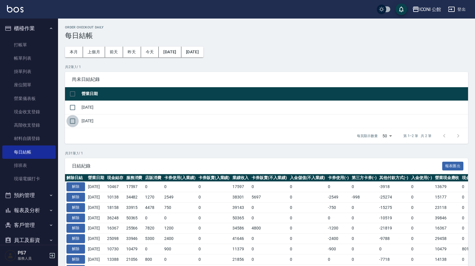
click at [74, 120] on input "checkbox" at bounding box center [72, 121] width 12 height 12
checkbox input "true"
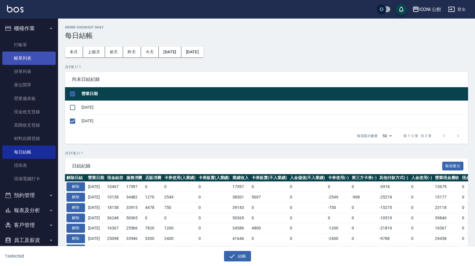
click at [34, 62] on link "帳單列表" at bounding box center [28, 58] width 53 height 13
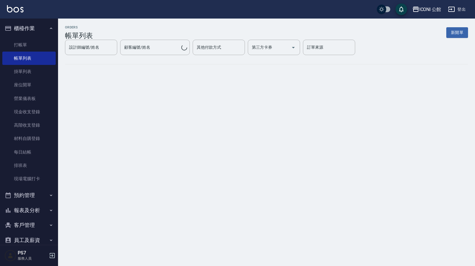
click at [34, 62] on link "帳單列表" at bounding box center [28, 58] width 53 height 13
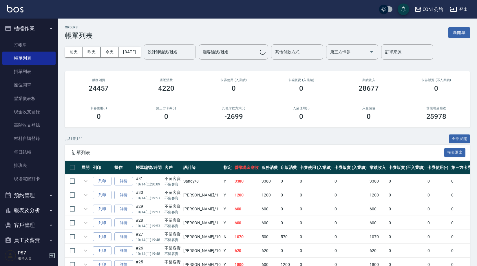
click at [158, 52] on input "設計師編號/姓名" at bounding box center [169, 52] width 47 height 10
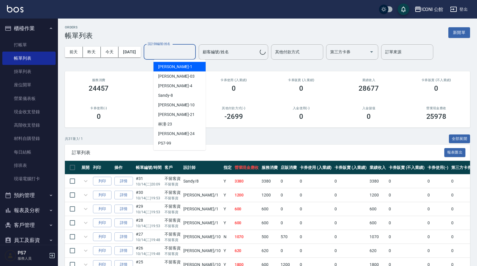
click at [158, 52] on input "設計師編號/姓名" at bounding box center [169, 52] width 47 height 10
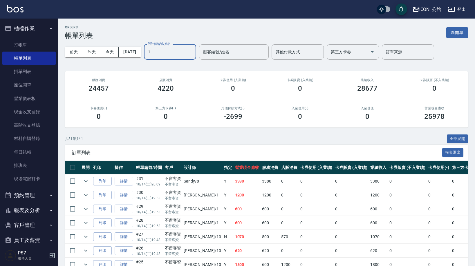
type input "[PERSON_NAME]-1"
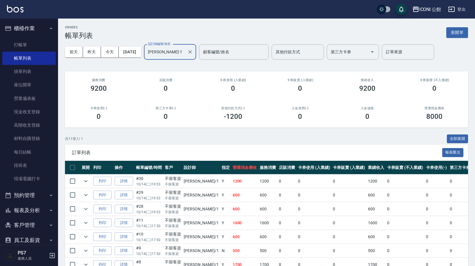
scroll to position [88, 0]
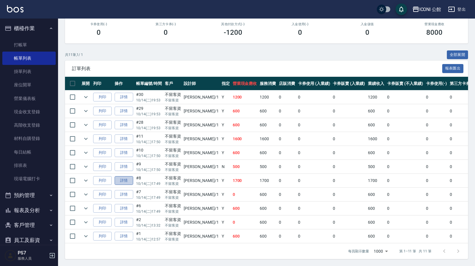
click at [120, 177] on link "詳情" at bounding box center [124, 180] width 19 height 9
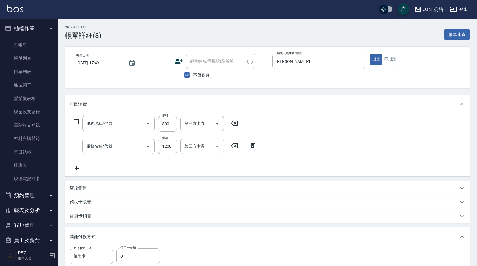
type input "2025/10/14 17:49"
checkbox input "true"
type input "[PERSON_NAME]-1"
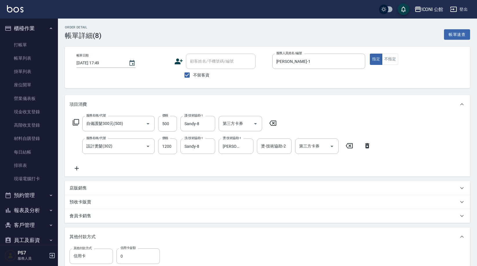
type input "自備護髮300元(503)"
type input "設計燙髮(302)"
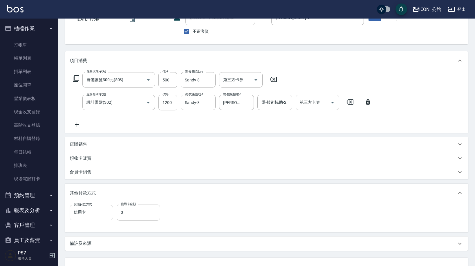
scroll to position [87, 0]
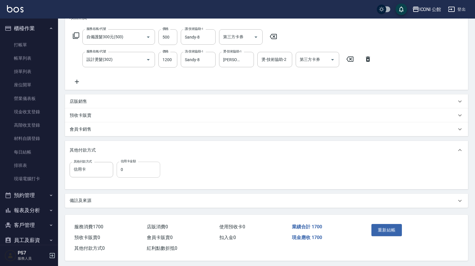
click at [140, 173] on input "0" at bounding box center [138, 170] width 43 height 16
type input "1700"
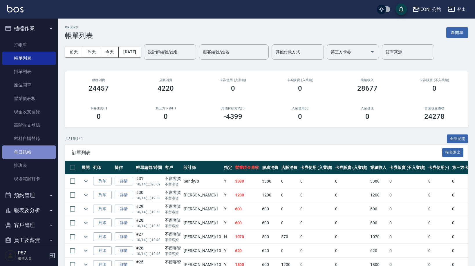
click at [30, 149] on link "每日結帳" at bounding box center [28, 152] width 53 height 13
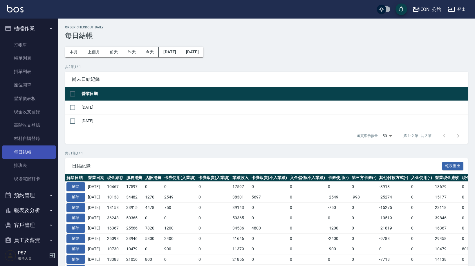
click at [30, 149] on link "每日結帳" at bounding box center [28, 152] width 53 height 13
click at [72, 121] on input "checkbox" at bounding box center [72, 121] width 12 height 12
checkbox input "true"
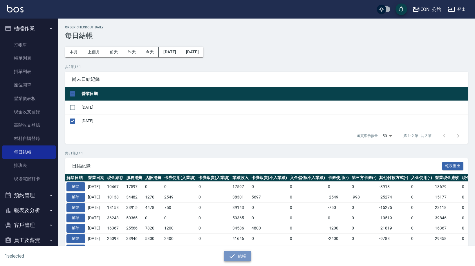
click at [233, 253] on icon "button" at bounding box center [231, 256] width 7 height 7
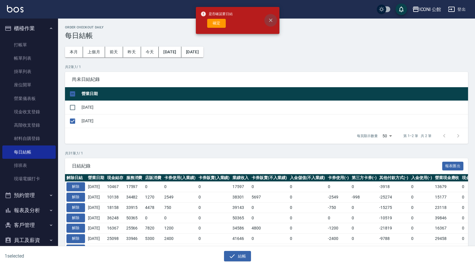
click at [272, 18] on icon "close" at bounding box center [271, 20] width 6 height 6
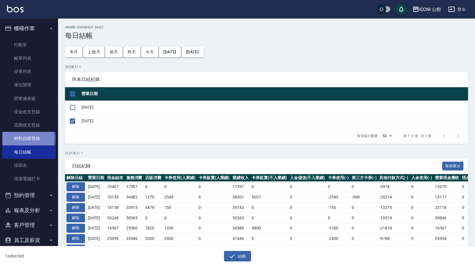
click at [28, 138] on link "材料自購登錄" at bounding box center [28, 138] width 53 height 13
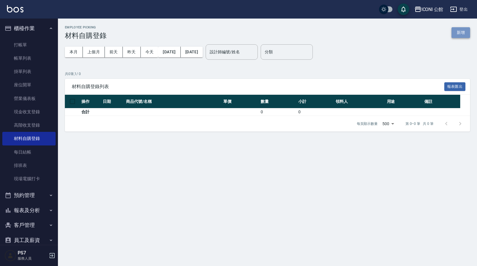
click at [456, 33] on button "新增" at bounding box center [461, 32] width 19 height 11
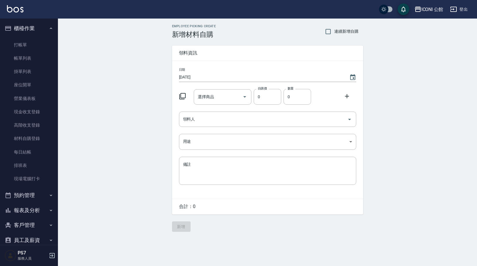
click at [186, 97] on icon at bounding box center [182, 96] width 6 height 6
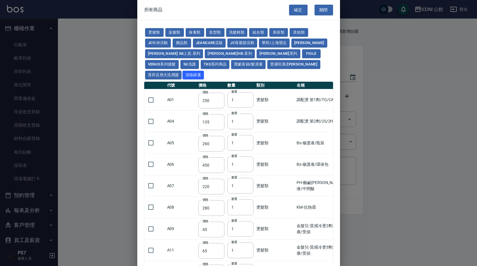
click at [182, 95] on td "A01" at bounding box center [181, 99] width 31 height 21
click at [198, 111] on td "價格 135 價格" at bounding box center [211, 121] width 29 height 21
click at [181, 97] on td "A01" at bounding box center [181, 99] width 31 height 21
click at [268, 63] on button "普羅旺斯/麗媛" at bounding box center [294, 64] width 53 height 9
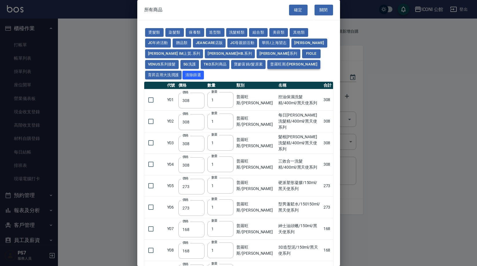
type input "308"
type input "273"
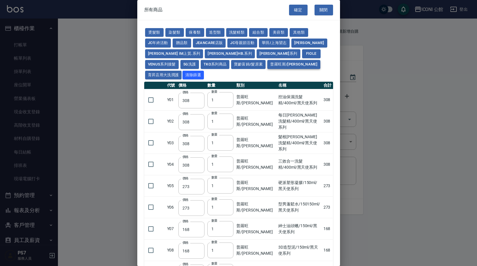
type input "273"
type input "168"
type input "378"
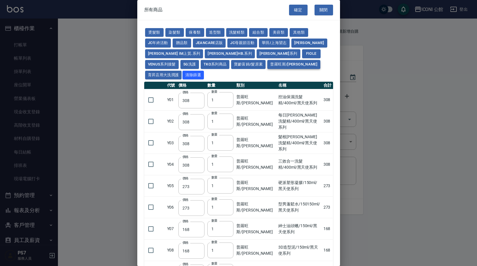
type input "518"
type input "525"
type input "518"
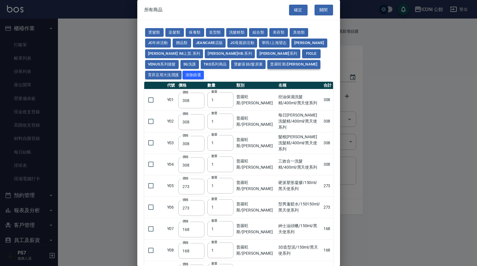
type input "518"
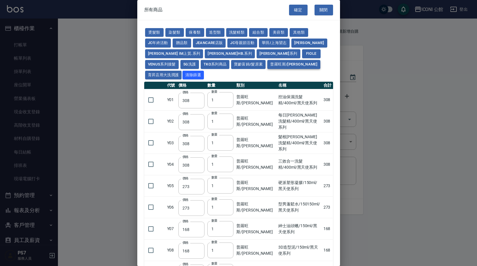
type input "518"
type input "483"
type input "413"
type input "448"
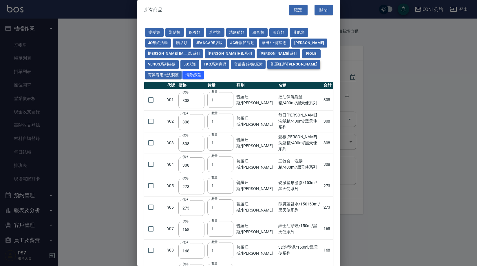
type input "483"
type input "448"
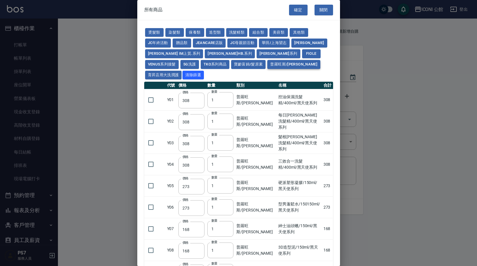
type input "315"
type input "245"
type input "385"
type input "322"
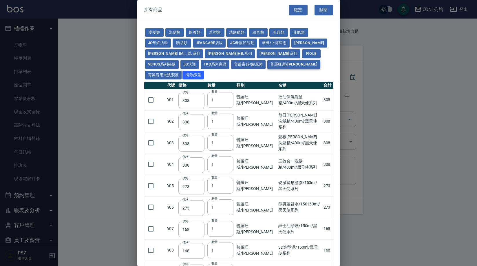
type input "413"
type input "322"
type input "343"
type input "224"
type input "228"
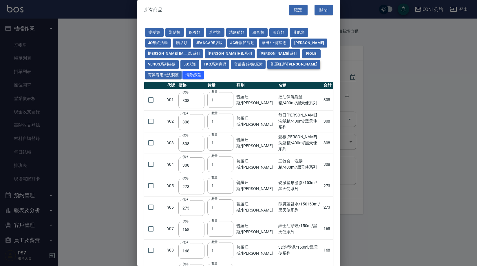
type input "378"
type input "308"
type input "378"
type input "308"
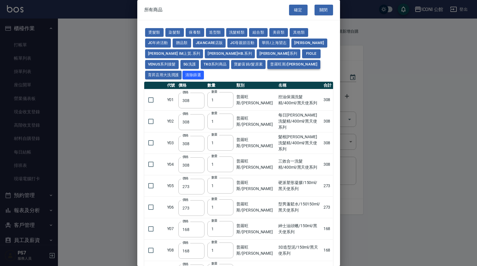
type input "175"
type input "343"
type input "238"
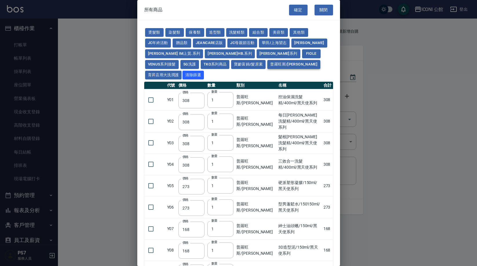
type input "280"
click at [321, 12] on button "關閉" at bounding box center [324, 10] width 19 height 11
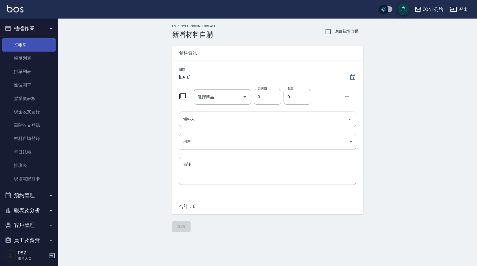
click at [38, 48] on link "打帳單" at bounding box center [28, 44] width 53 height 13
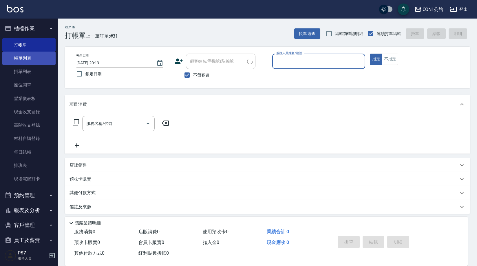
drag, startPoint x: 47, startPoint y: 54, endPoint x: 45, endPoint y: 57, distance: 3.5
click at [47, 54] on link "帳單列表" at bounding box center [28, 58] width 53 height 13
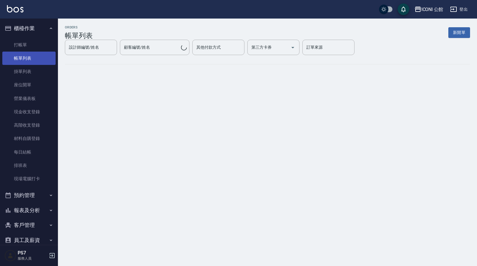
click at [44, 57] on link "帳單列表" at bounding box center [28, 58] width 53 height 13
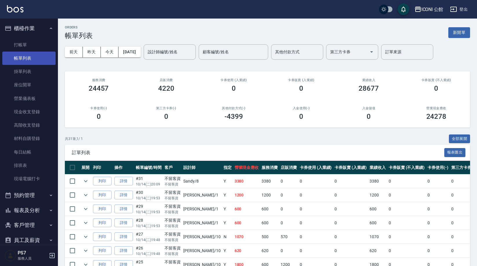
click at [44, 57] on link "帳單列表" at bounding box center [28, 58] width 53 height 13
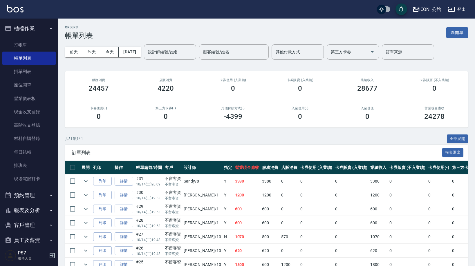
click at [128, 180] on link "詳情" at bounding box center [124, 181] width 19 height 9
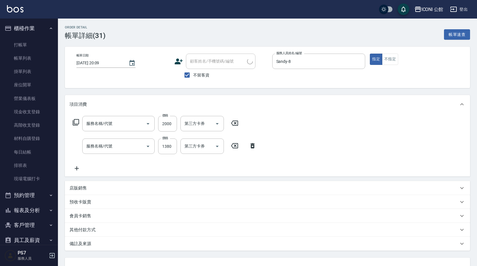
type input "2025/10/14 20:09"
checkbox input "true"
type input "Sandy-8"
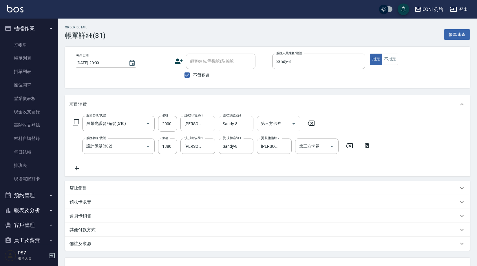
type input "黑耀光護髮/短髮(510)"
type input "設計燙髮(302)"
click at [87, 190] on div "店販銷售" at bounding box center [263, 188] width 386 height 6
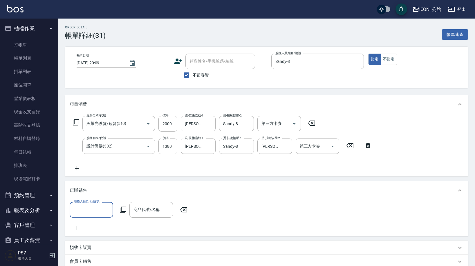
click at [89, 209] on input "服務人員姓名/編號" at bounding box center [91, 210] width 38 height 10
type input "Sandy-8"
click at [128, 211] on div "服務人員姓名/編號 Sandy-8 服務人員姓名/編號 商品代號/名稱 商品代號/名稱" at bounding box center [130, 209] width 121 height 15
click at [123, 210] on icon at bounding box center [122, 209] width 7 height 7
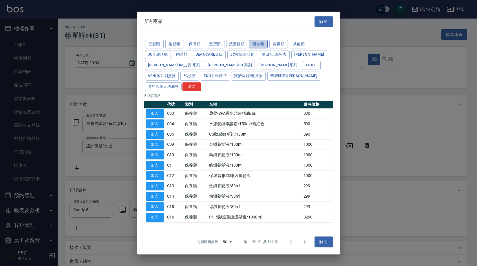
click at [255, 48] on button "組合類" at bounding box center [258, 44] width 19 height 9
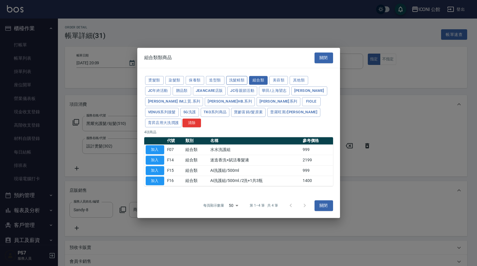
click at [239, 84] on button "洗髮精類" at bounding box center [236, 80] width 21 height 9
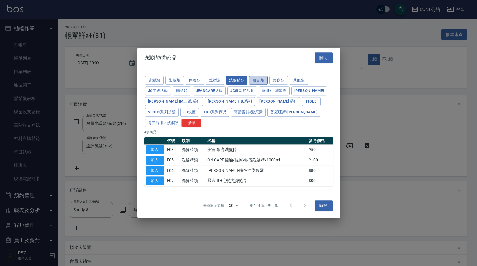
click at [257, 85] on button "組合類" at bounding box center [258, 80] width 19 height 9
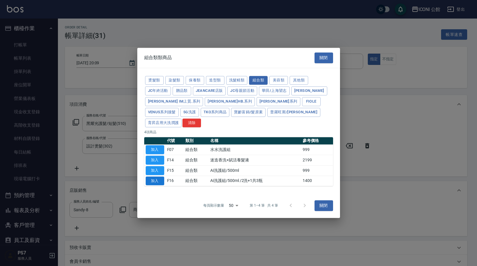
click at [149, 177] on button "加入" at bounding box center [155, 181] width 19 height 9
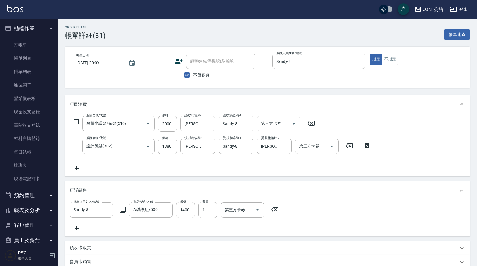
type input "Ai洗護組/500ml /2洗+1共3瓶"
click at [184, 215] on input "1400" at bounding box center [185, 210] width 19 height 16
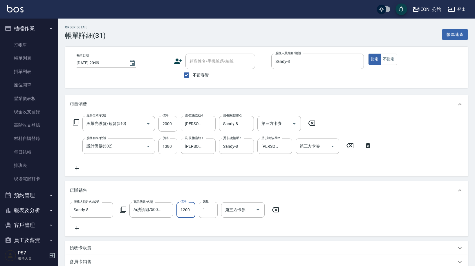
scroll to position [97, 0]
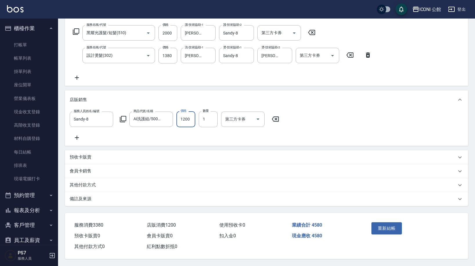
type input "1200"
click at [94, 183] on p "其他付款方式" at bounding box center [83, 185] width 26 height 6
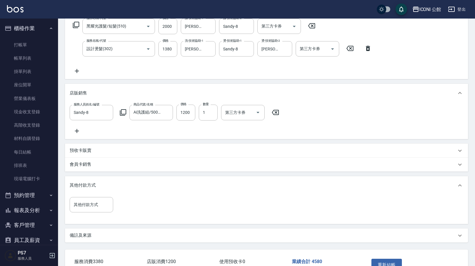
scroll to position [141, 0]
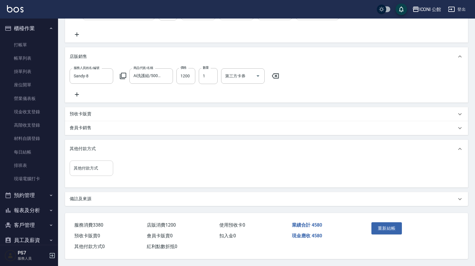
click at [94, 168] on input "其他付款方式" at bounding box center [91, 168] width 38 height 10
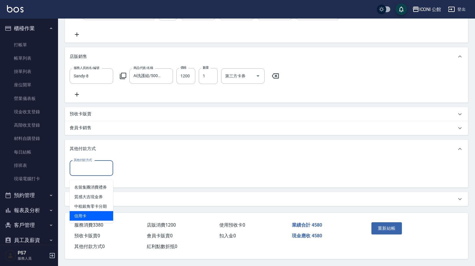
click at [95, 211] on span "信用卡" at bounding box center [91, 216] width 43 height 10
type input "信用卡"
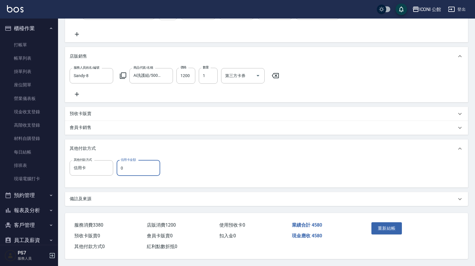
click at [126, 167] on input "0" at bounding box center [138, 168] width 43 height 16
type input "4580"
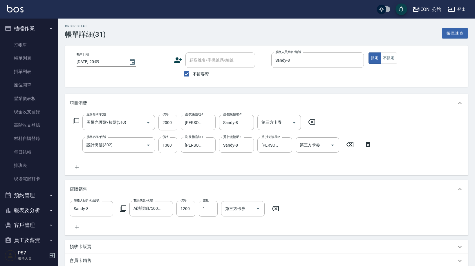
scroll to position [129, 0]
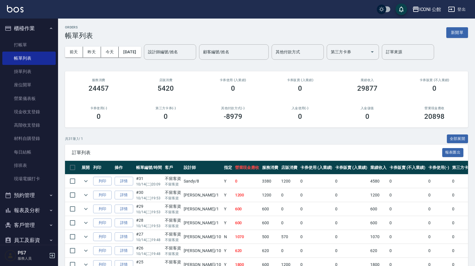
click at [40, 211] on button "報表及分析" at bounding box center [28, 210] width 53 height 15
click at [37, 154] on link "每日結帳" at bounding box center [28, 152] width 53 height 13
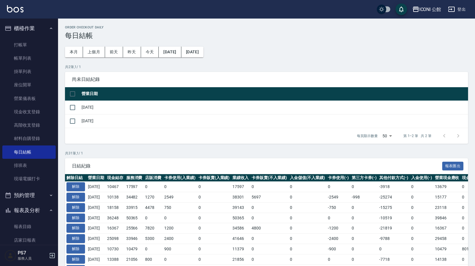
click at [82, 118] on td "[DATE]" at bounding box center [274, 121] width 388 height 14
click at [73, 119] on input "checkbox" at bounding box center [72, 121] width 12 height 12
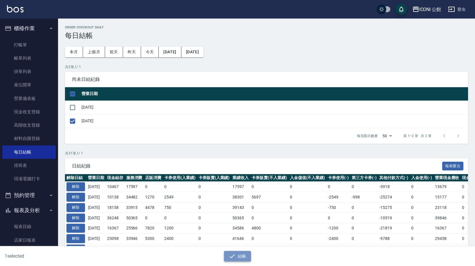
click at [232, 252] on button "結帳" at bounding box center [237, 256] width 27 height 11
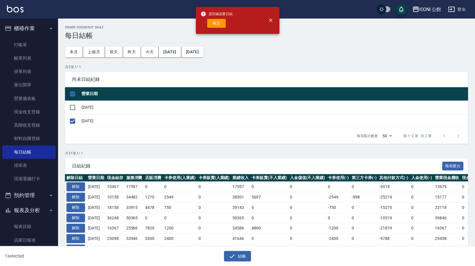
click at [219, 29] on div "是否確認要日結 確定" at bounding box center [216, 20] width 32 height 23
click at [218, 24] on button "確定" at bounding box center [216, 23] width 19 height 9
checkbox input "false"
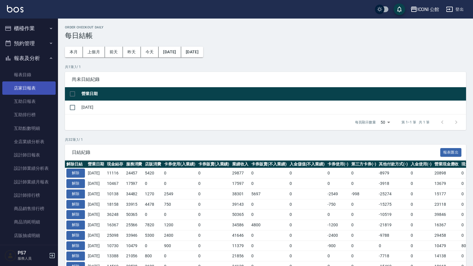
click at [40, 91] on link "店家日報表" at bounding box center [28, 87] width 53 height 13
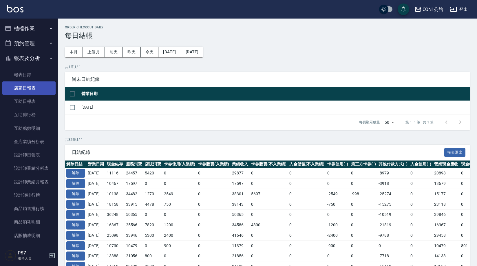
click at [40, 91] on link "店家日報表" at bounding box center [28, 87] width 53 height 13
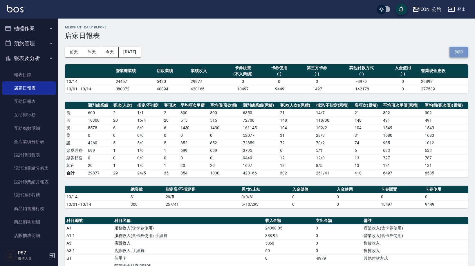
click at [456, 53] on button "列印" at bounding box center [458, 52] width 19 height 11
click at [42, 194] on link "設計師排行榜" at bounding box center [28, 195] width 53 height 13
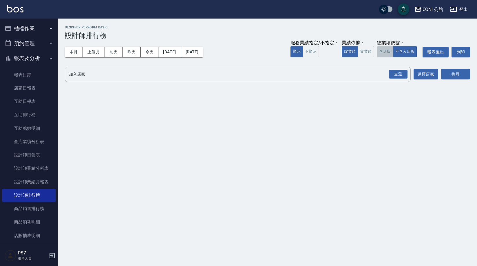
click at [387, 50] on button "含店販" at bounding box center [385, 51] width 16 height 11
click at [403, 74] on div "全選" at bounding box center [398, 74] width 19 height 9
click at [448, 74] on button "搜尋" at bounding box center [455, 74] width 29 height 11
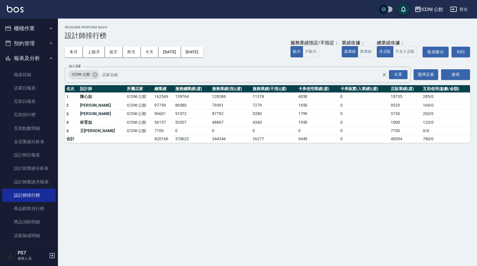
click at [37, 22] on button "櫃檯作業" at bounding box center [28, 28] width 53 height 15
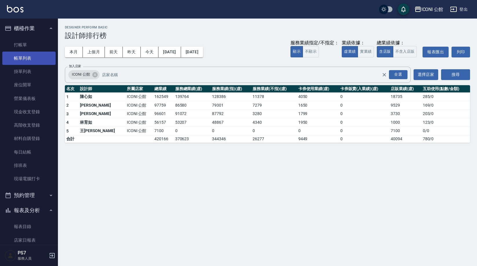
click at [37, 59] on link "帳單列表" at bounding box center [28, 58] width 53 height 13
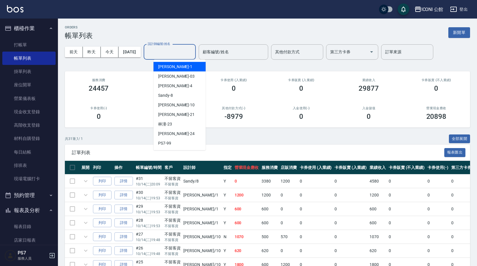
click at [174, 55] on input "設計師編號/姓名" at bounding box center [169, 52] width 47 height 10
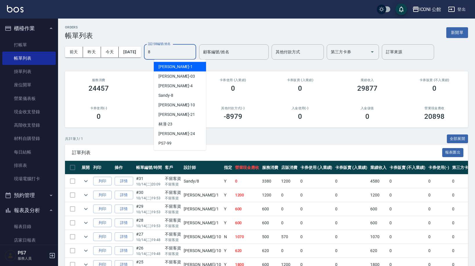
type input "Sandy-8"
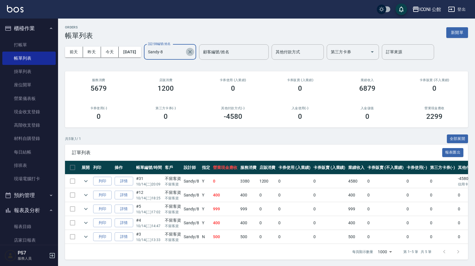
click at [193, 52] on icon "Clear" at bounding box center [190, 52] width 6 height 6
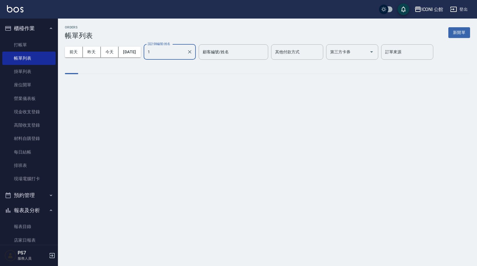
type input "[PERSON_NAME]-1"
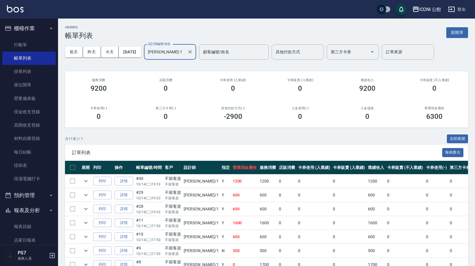
click at [196, 51] on div "[PERSON_NAME]-1 設計師編號/姓名" at bounding box center [170, 51] width 52 height 15
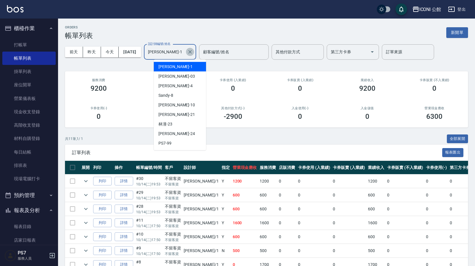
click at [193, 51] on icon "Clear" at bounding box center [190, 52] width 6 height 6
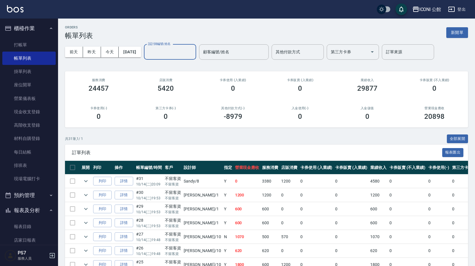
click at [193, 49] on input "設計師編號/姓名" at bounding box center [169, 52] width 47 height 10
type input "[PERSON_NAME]-10"
click at [196, 48] on div "[PERSON_NAME]-10 設計師編號/姓名" at bounding box center [170, 51] width 52 height 15
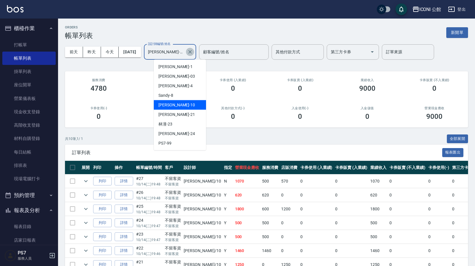
click at [193, 50] on icon "Clear" at bounding box center [190, 52] width 6 height 6
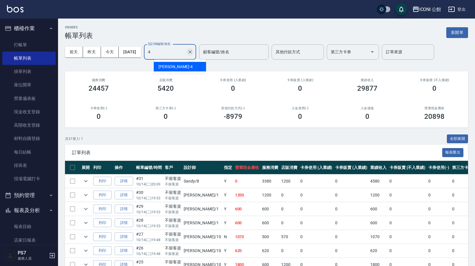
type input "Lina-4"
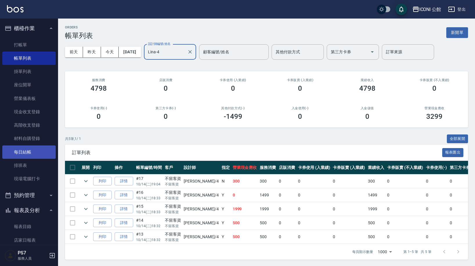
click at [39, 149] on link "每日結帳" at bounding box center [28, 152] width 53 height 13
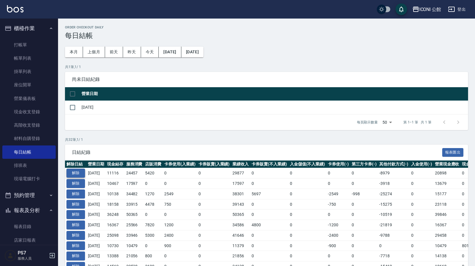
click at [83, 170] on button "解除" at bounding box center [75, 173] width 19 height 9
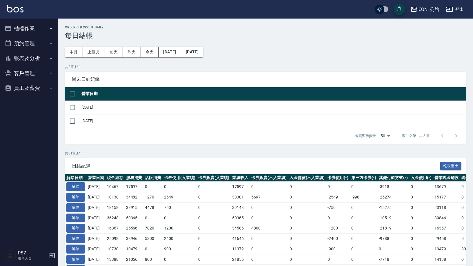
click at [32, 32] on button "櫃檯作業" at bounding box center [28, 28] width 53 height 15
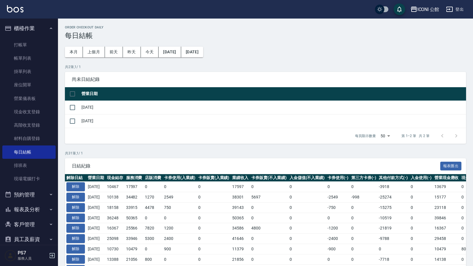
click at [32, 32] on button "櫃檯作業" at bounding box center [28, 28] width 53 height 15
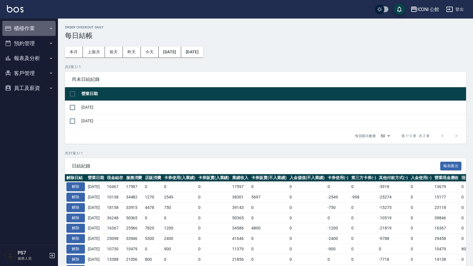
click at [34, 30] on button "櫃檯作業" at bounding box center [28, 28] width 53 height 15
click at [36, 32] on button "櫃檯作業" at bounding box center [28, 28] width 53 height 15
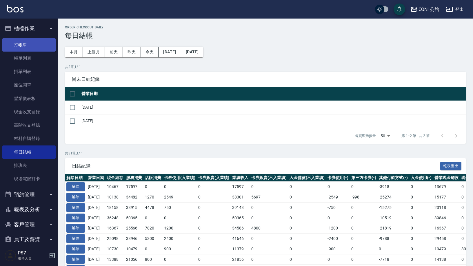
click at [36, 43] on link "打帳單" at bounding box center [28, 44] width 53 height 13
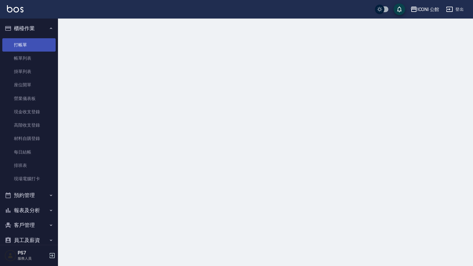
click at [36, 43] on link "打帳單" at bounding box center [28, 44] width 53 height 13
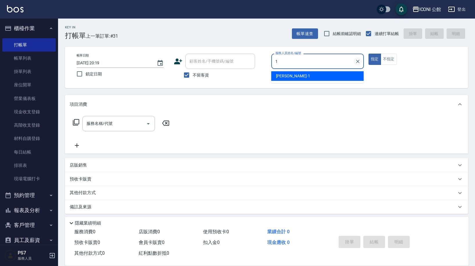
type input "[PERSON_NAME]-1"
type button "true"
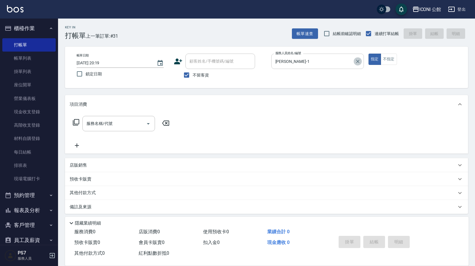
click at [355, 64] on button "Clear" at bounding box center [357, 61] width 8 height 8
click at [352, 64] on input "服務人員姓名/編號" at bounding box center [313, 61] width 79 height 10
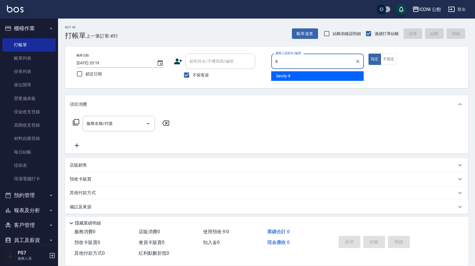
type input "Sandy-8"
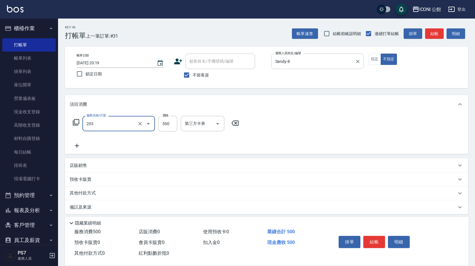
type input "不指定洗+剪(203)"
type input "500"
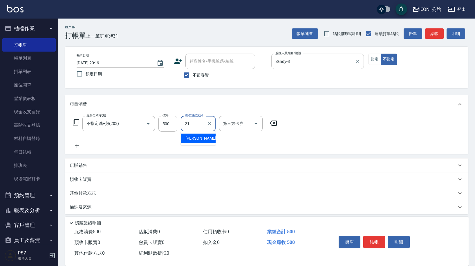
type input "Tim-21"
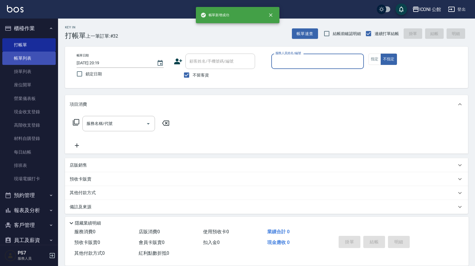
click at [26, 58] on link "帳單列表" at bounding box center [28, 58] width 53 height 13
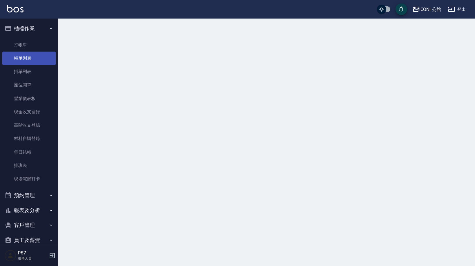
click at [26, 58] on link "帳單列表" at bounding box center [28, 58] width 53 height 13
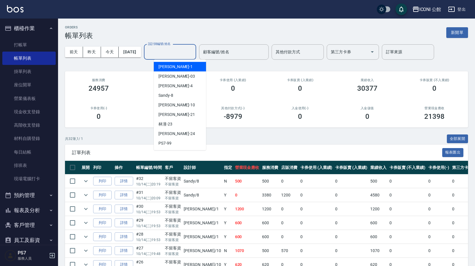
click at [171, 54] on input "設計師編號/姓名" at bounding box center [169, 52] width 47 height 10
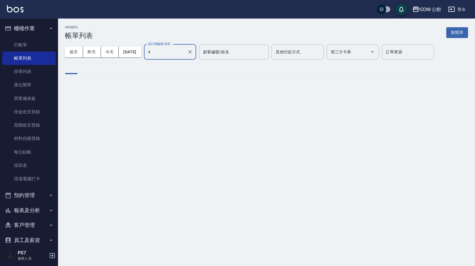
type input "Lina-4"
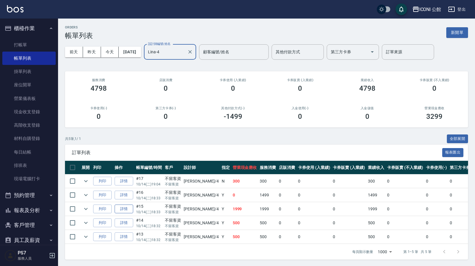
click at [119, 207] on link "詳情" at bounding box center [124, 209] width 19 height 9
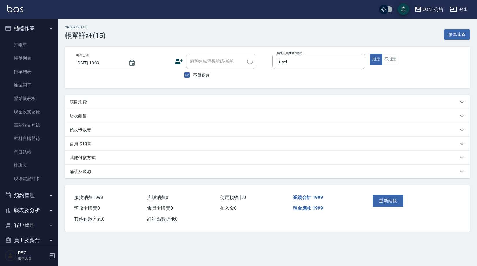
type input "2025/10/14 18:33"
checkbox input "true"
type input "Lina-4"
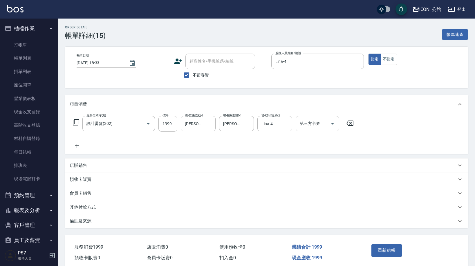
type input "設計燙髮(302)"
click at [91, 207] on p "其他付款方式" at bounding box center [83, 207] width 26 height 6
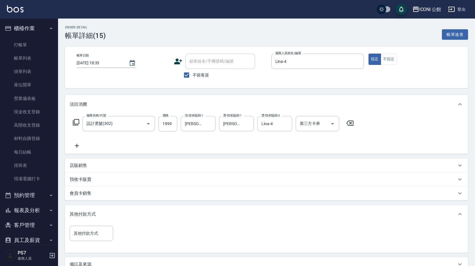
scroll to position [67, 0]
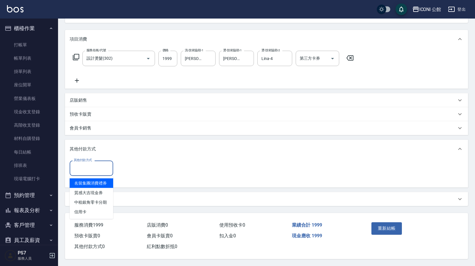
click at [92, 170] on input "其他付款方式" at bounding box center [91, 168] width 38 height 10
click at [90, 207] on span "信用卡" at bounding box center [91, 212] width 43 height 10
type input "信用卡"
click at [147, 164] on input "0" at bounding box center [138, 168] width 43 height 16
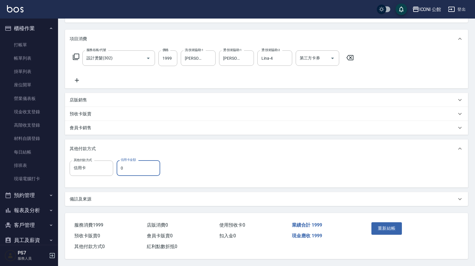
click at [147, 164] on input "0" at bounding box center [138, 168] width 43 height 16
type input "1999"
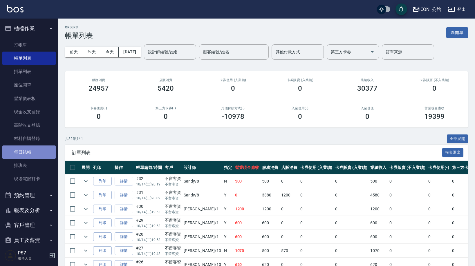
click at [32, 146] on link "每日結帳" at bounding box center [28, 152] width 53 height 13
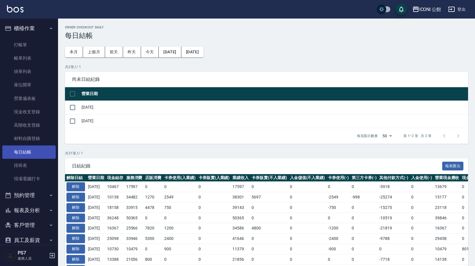
click at [32, 146] on link "每日結帳" at bounding box center [28, 152] width 53 height 13
click at [75, 122] on input "checkbox" at bounding box center [72, 121] width 12 height 12
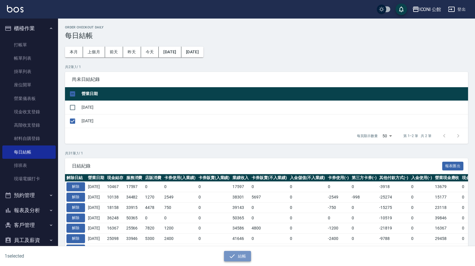
click at [242, 254] on button "結帳" at bounding box center [237, 256] width 27 height 11
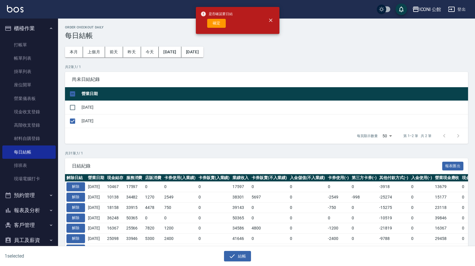
click at [218, 28] on div "是否確認要日結 確定" at bounding box center [216, 20] width 32 height 23
click at [218, 27] on button "確定" at bounding box center [216, 23] width 19 height 9
checkbox input "false"
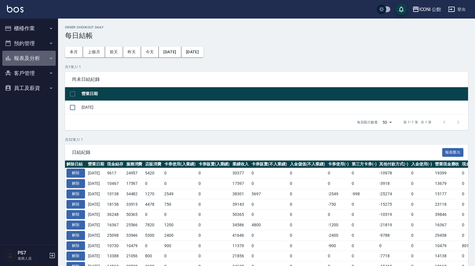
click at [43, 59] on button "報表及分析" at bounding box center [28, 58] width 53 height 15
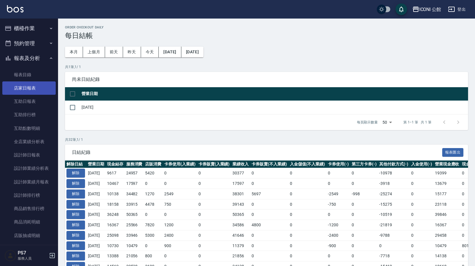
click at [31, 89] on link "店家日報表" at bounding box center [28, 87] width 53 height 13
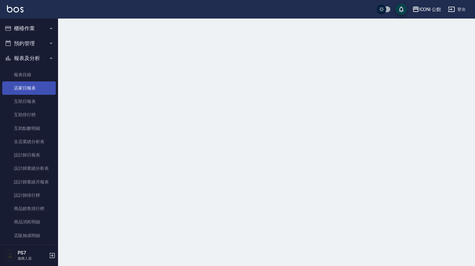
click at [31, 89] on link "店家日報表" at bounding box center [28, 87] width 53 height 13
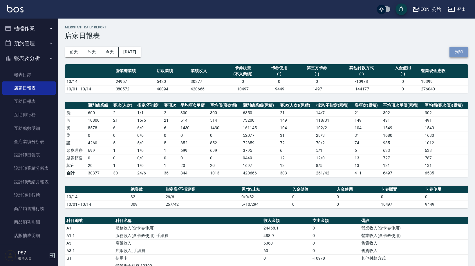
click at [466, 52] on button "列印" at bounding box center [458, 52] width 19 height 11
click at [458, 52] on button "列印" at bounding box center [458, 52] width 19 height 11
click at [455, 46] on div "前天 昨天 今天 2025/10/14 列印" at bounding box center [266, 52] width 403 height 25
click at [453, 50] on button "列印" at bounding box center [458, 52] width 19 height 11
click at [457, 49] on button "列印" at bounding box center [458, 52] width 19 height 11
